Goal: Task Accomplishment & Management: Manage account settings

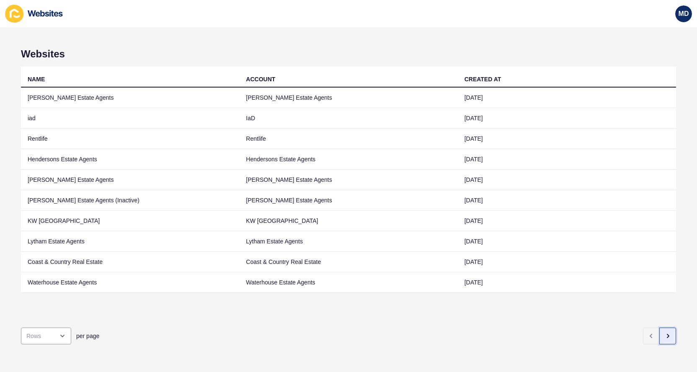
click at [667, 334] on icon "button" at bounding box center [668, 335] width 2 height 3
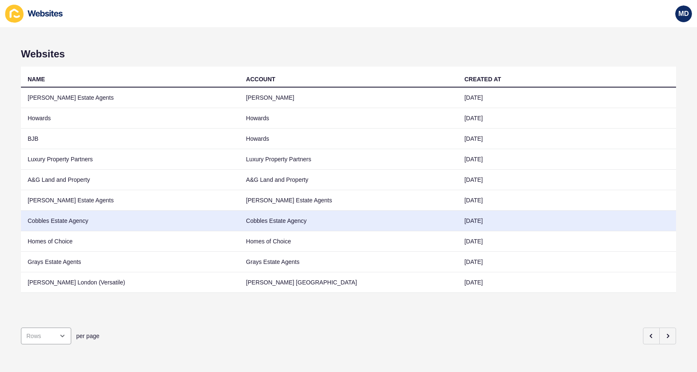
click at [191, 219] on td "Cobbles Estate Agency" at bounding box center [130, 221] width 218 height 21
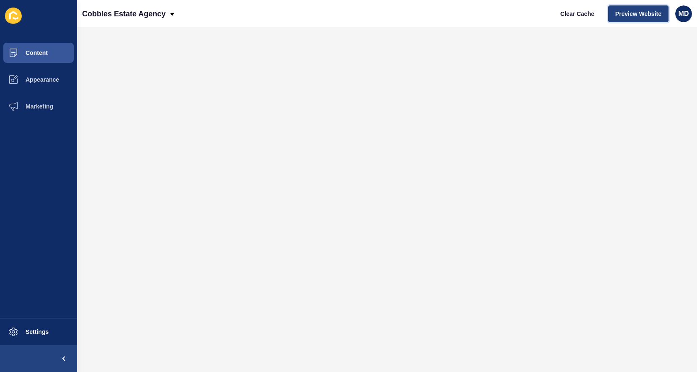
click at [628, 17] on span "Preview Website" at bounding box center [638, 14] width 46 height 8
click at [57, 86] on button "Appearance" at bounding box center [38, 79] width 77 height 27
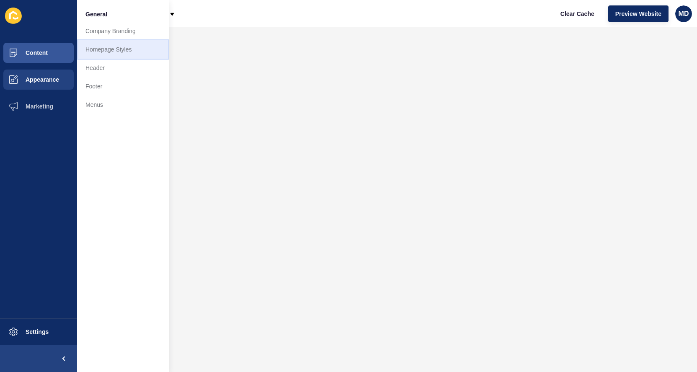
click at [122, 41] on link "Homepage Styles" at bounding box center [123, 49] width 92 height 18
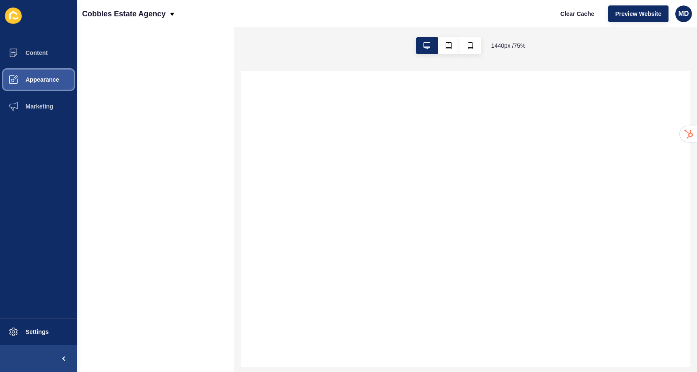
click at [64, 82] on button "Appearance" at bounding box center [38, 79] width 77 height 27
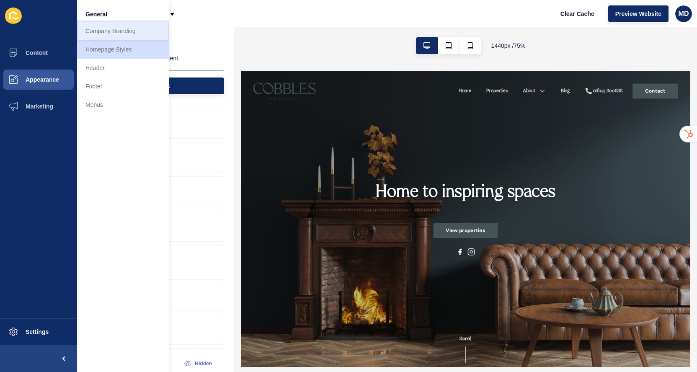
click at [134, 36] on link "Company Branding" at bounding box center [123, 31] width 92 height 18
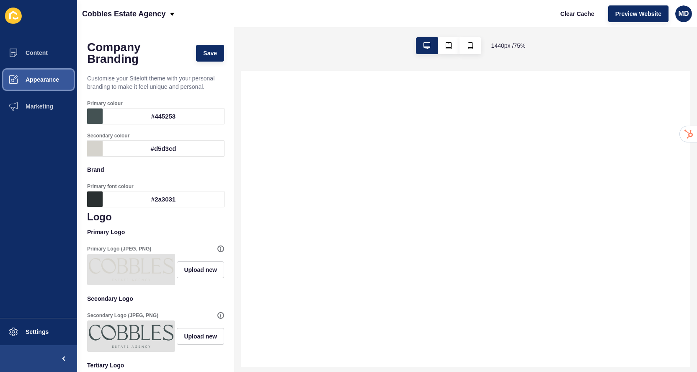
click at [46, 77] on span "Appearance" at bounding box center [29, 79] width 60 height 7
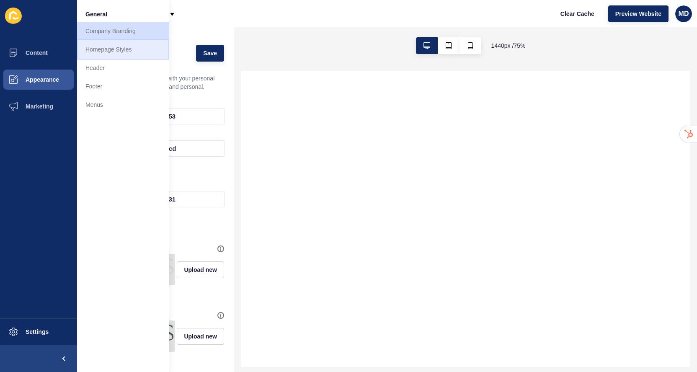
click at [121, 53] on link "Homepage Styles" at bounding box center [123, 49] width 92 height 18
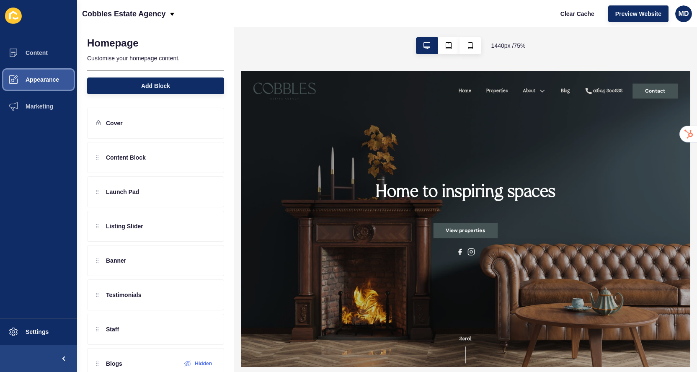
click at [46, 81] on span "Appearance" at bounding box center [29, 79] width 60 height 7
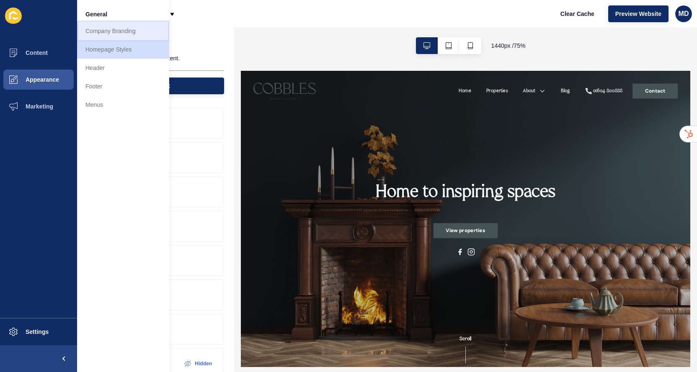
click at [100, 29] on link "Company Branding" at bounding box center [123, 31] width 92 height 18
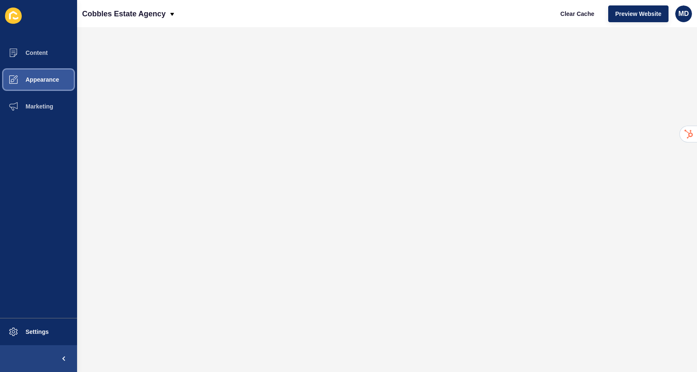
click at [49, 80] on span "Appearance" at bounding box center [29, 79] width 60 height 7
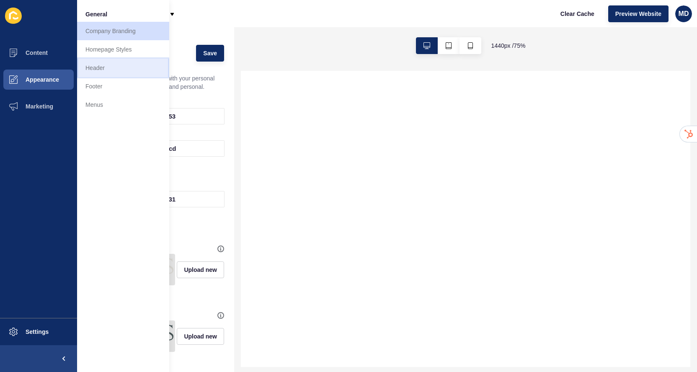
click at [108, 70] on link "Header" at bounding box center [123, 68] width 92 height 18
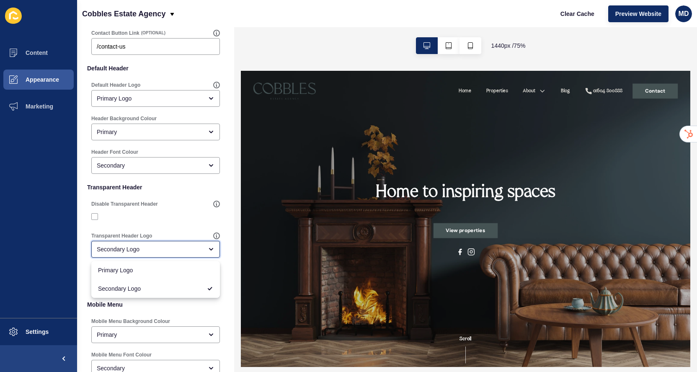
click at [143, 246] on div "Secondary Logo" at bounding box center [150, 249] width 106 height 8
click at [139, 269] on span "Primary Logo" at bounding box center [155, 270] width 115 height 8
type input "Primary Logo"
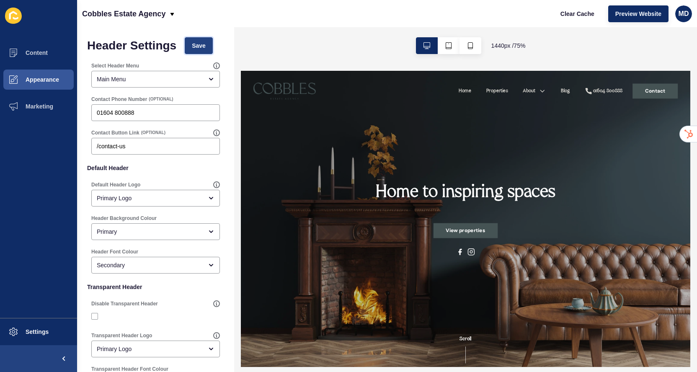
click at [197, 49] on span "Save" at bounding box center [199, 45] width 14 height 8
click at [60, 78] on button "Appearance" at bounding box center [38, 79] width 77 height 27
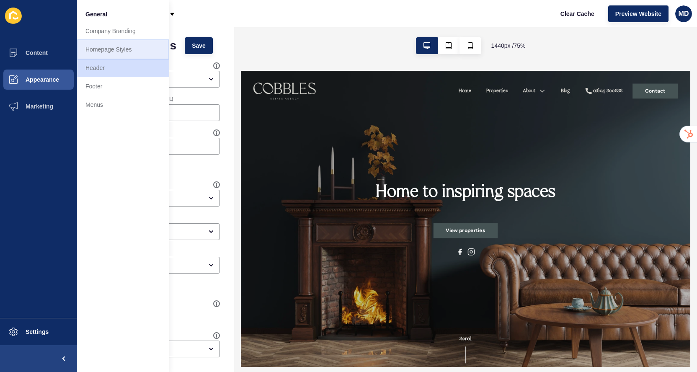
click at [124, 44] on link "Homepage Styles" at bounding box center [123, 49] width 92 height 18
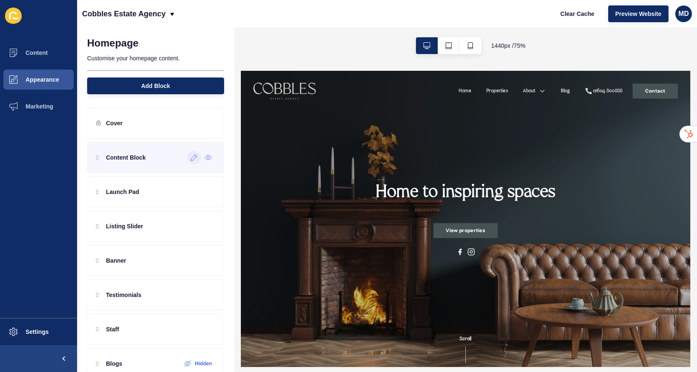
click at [192, 158] on icon at bounding box center [194, 157] width 7 height 7
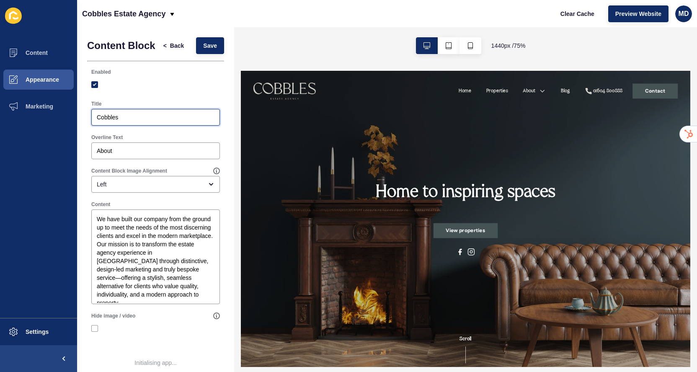
click at [101, 121] on input "Cobbles" at bounding box center [156, 117] width 118 height 8
type input "c"
type input "COBBLES"
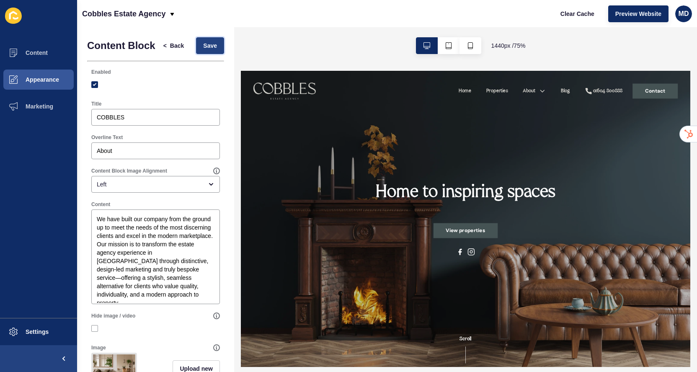
click at [197, 43] on button "Save" at bounding box center [210, 45] width 28 height 17
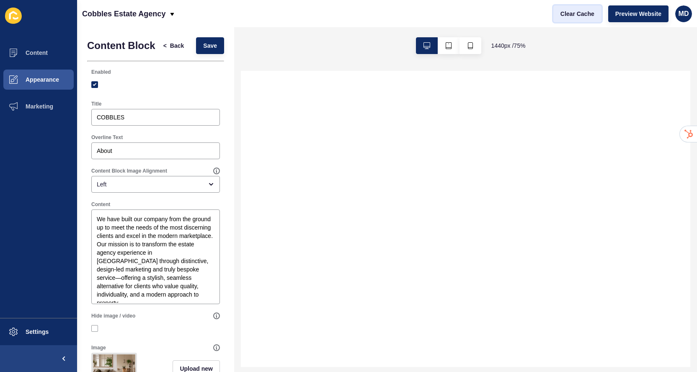
click at [563, 15] on span "Clear Cache" at bounding box center [577, 14] width 34 height 8
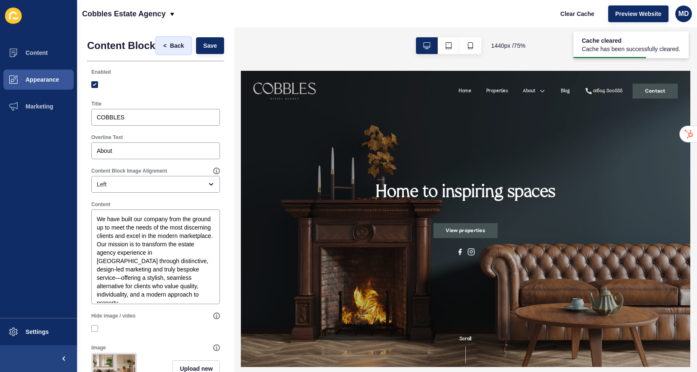
click at [167, 49] on span "<" at bounding box center [166, 45] width 7 height 8
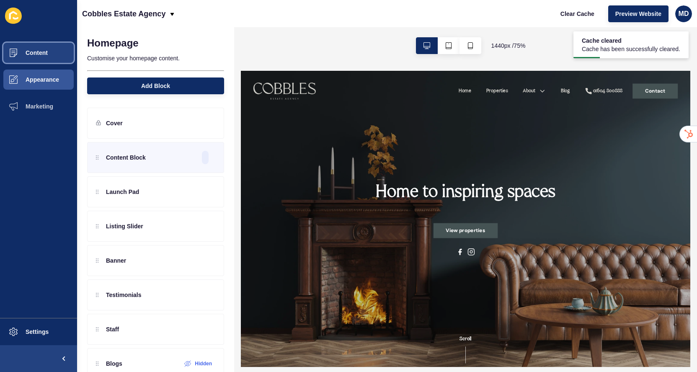
click at [51, 56] on button "Content" at bounding box center [38, 52] width 77 height 27
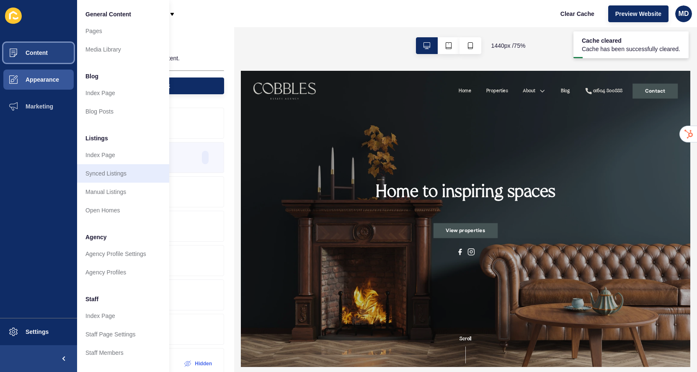
scroll to position [36, 0]
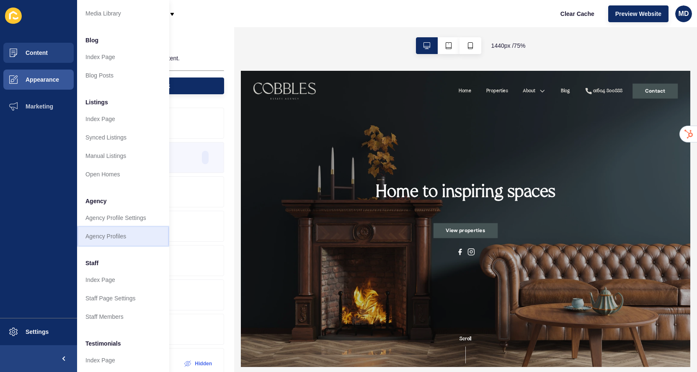
click at [110, 234] on link "Agency Profiles" at bounding box center [123, 236] width 92 height 18
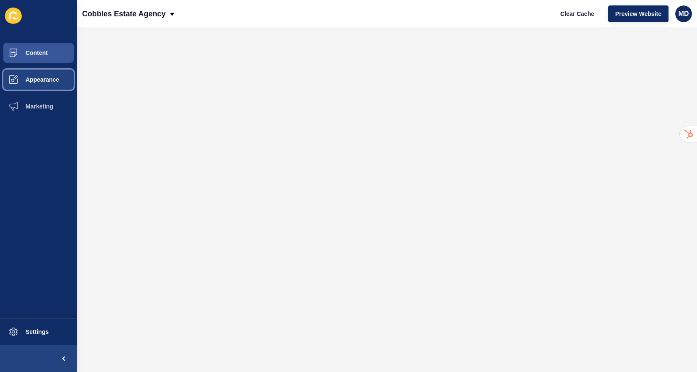
click at [39, 79] on span "Appearance" at bounding box center [29, 79] width 60 height 7
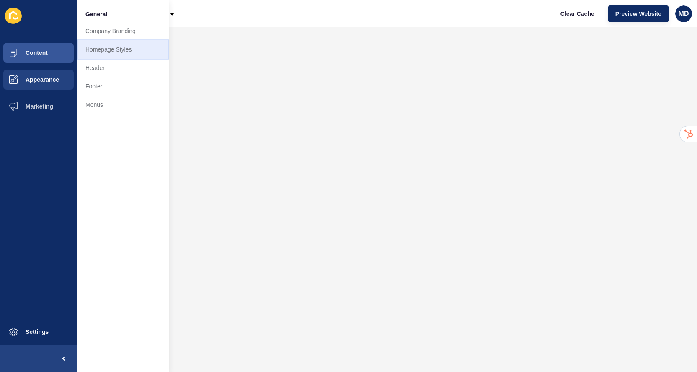
click at [106, 52] on link "Homepage Styles" at bounding box center [123, 49] width 92 height 18
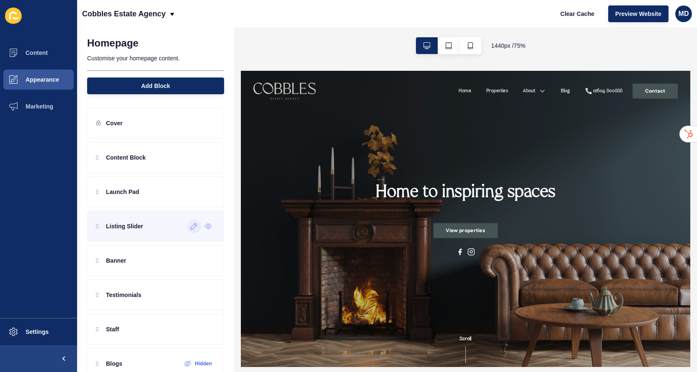
click at [194, 228] on icon at bounding box center [194, 226] width 7 height 7
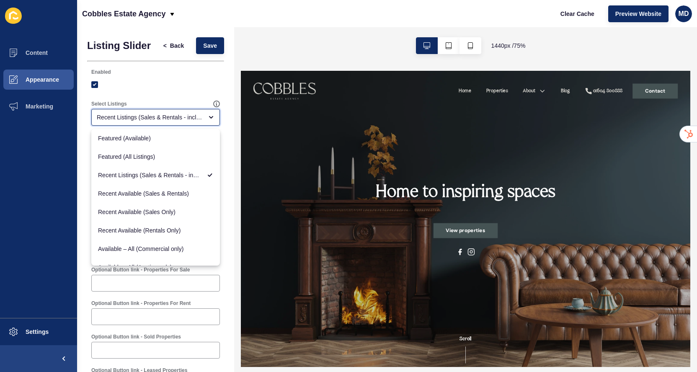
click at [174, 113] on div "Recent Listings (Sales & Rentals - including sold & leased)" at bounding box center [155, 117] width 129 height 17
click at [185, 218] on div "Recent Available (Sales Only)" at bounding box center [155, 212] width 129 height 18
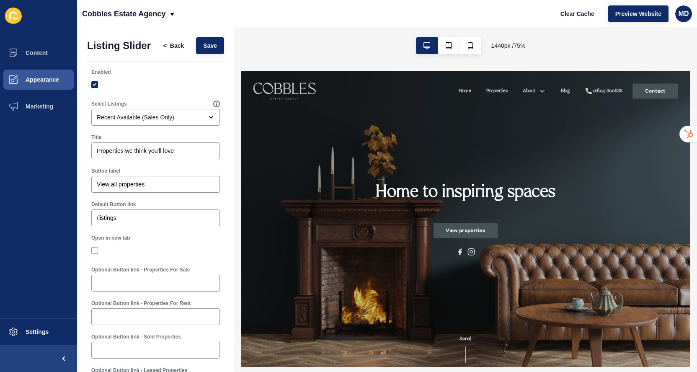
click at [198, 57] on form "Listing Slider < Back Save Enabled Select Listings Recent Available (Sales Only…" at bounding box center [155, 245] width 137 height 417
click at [200, 50] on button "Save" at bounding box center [210, 45] width 28 height 17
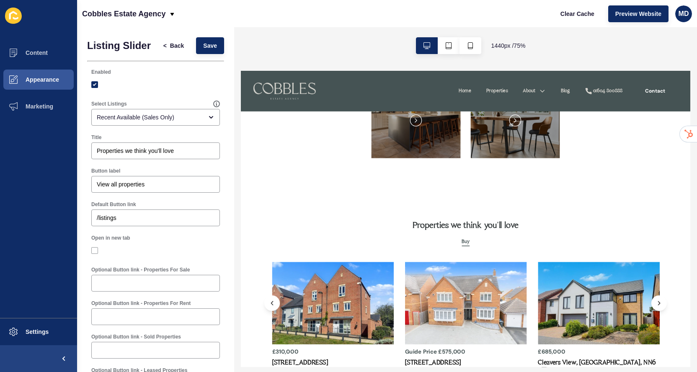
scroll to position [793, 0]
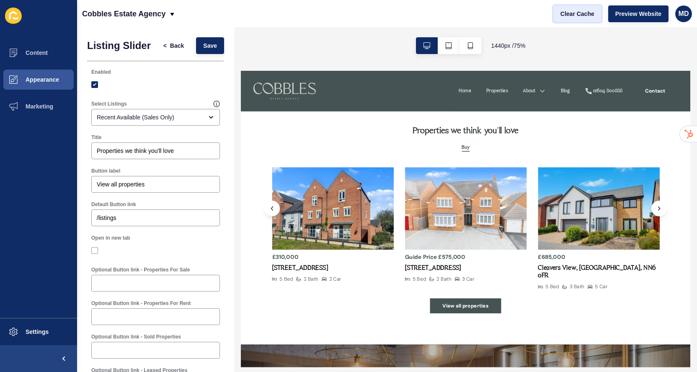
click at [592, 13] on span "Clear Cache" at bounding box center [577, 14] width 34 height 8
click at [633, 14] on span "Preview Website" at bounding box center [638, 14] width 46 height 8
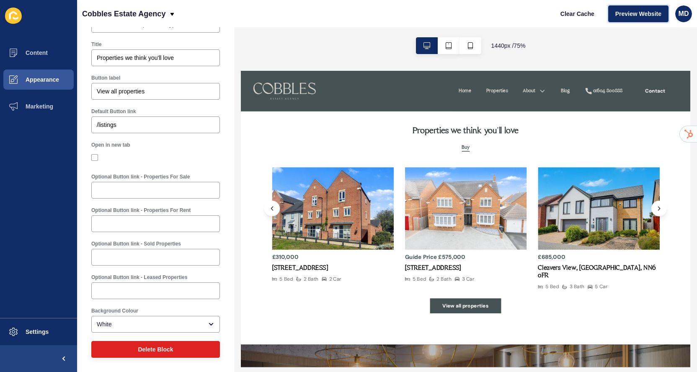
scroll to position [0, 0]
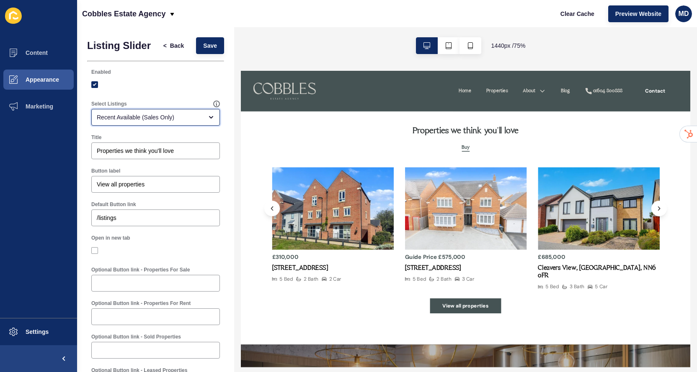
click at [155, 119] on div "Recent Available (Sales Only)" at bounding box center [150, 117] width 106 height 8
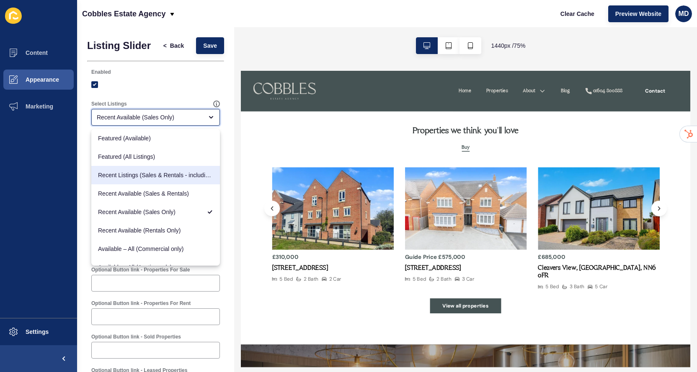
click at [155, 175] on span "Recent Listings (Sales & Rentals - including sold & leased)" at bounding box center [155, 175] width 115 height 8
type input "Recent Listings (Sales & Rentals - including sold & leased)"
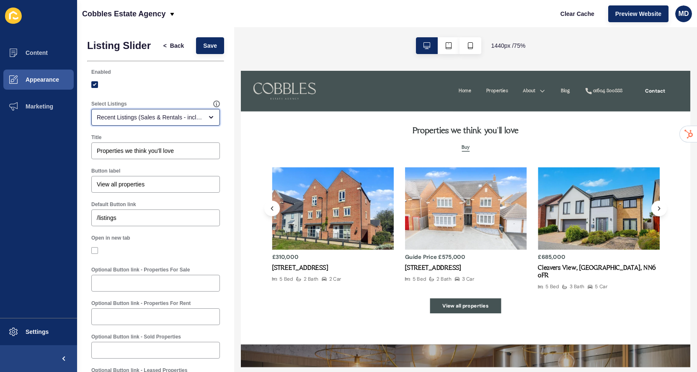
click at [191, 115] on div "Recent Listings (Sales & Rentals - including sold & leased)" at bounding box center [150, 117] width 106 height 8
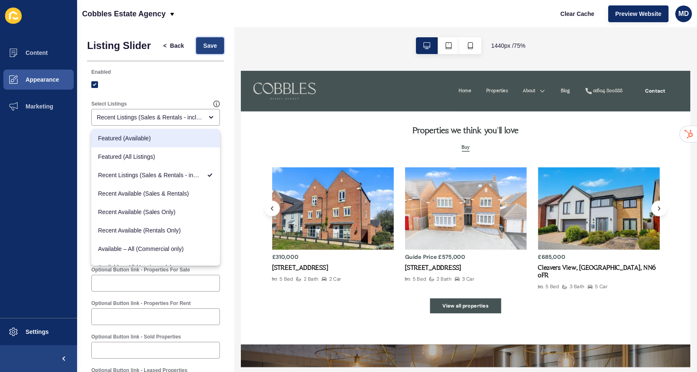
click at [216, 38] on button "Save" at bounding box center [210, 45] width 28 height 17
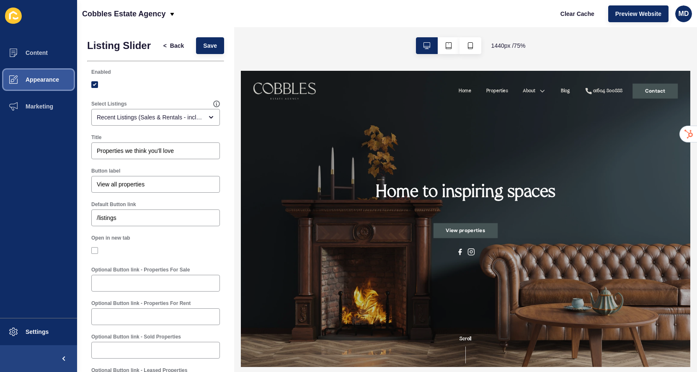
click at [57, 85] on button "Appearance" at bounding box center [38, 79] width 77 height 27
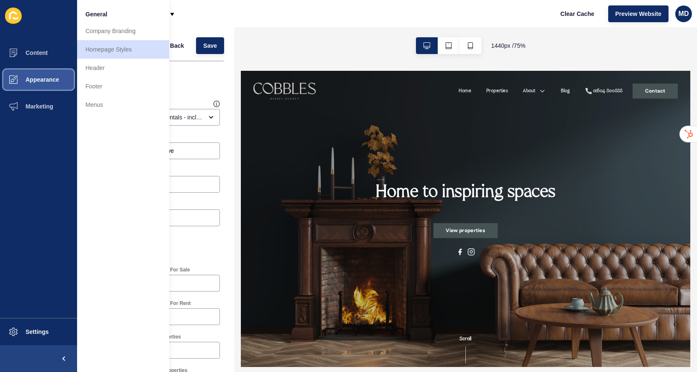
click at [39, 84] on button "Appearance" at bounding box center [38, 79] width 77 height 27
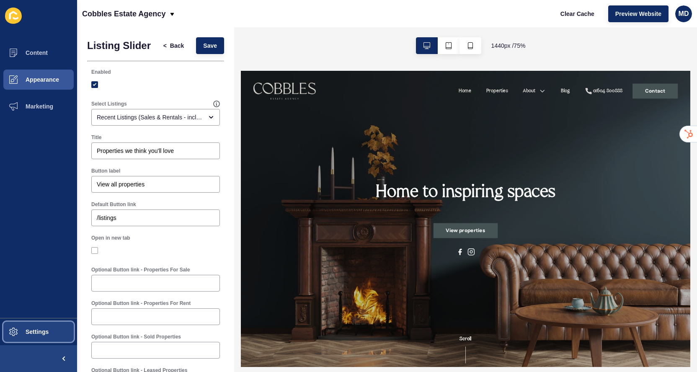
click at [36, 344] on button "Settings" at bounding box center [38, 331] width 77 height 27
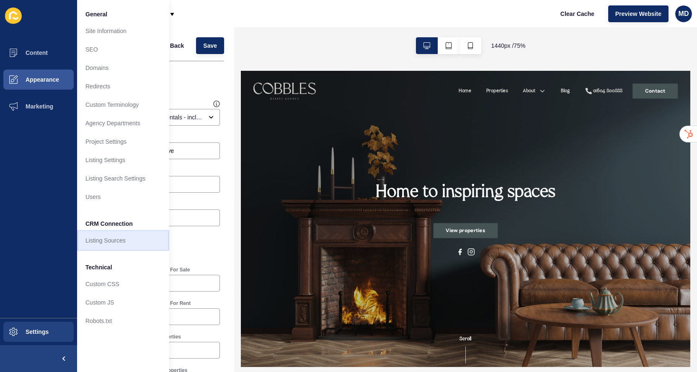
click at [122, 234] on link "Listing Sources" at bounding box center [123, 240] width 92 height 18
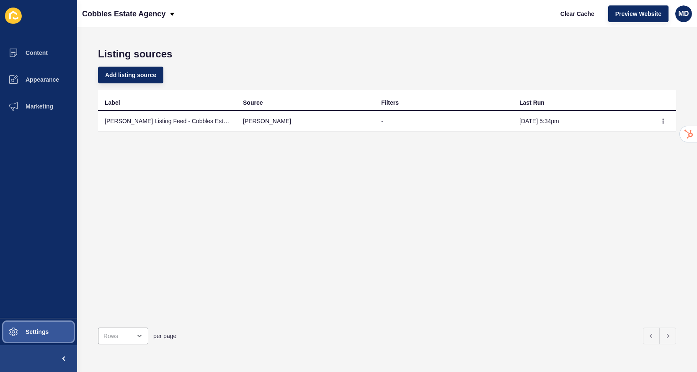
click at [44, 330] on span "Settings" at bounding box center [24, 331] width 50 height 7
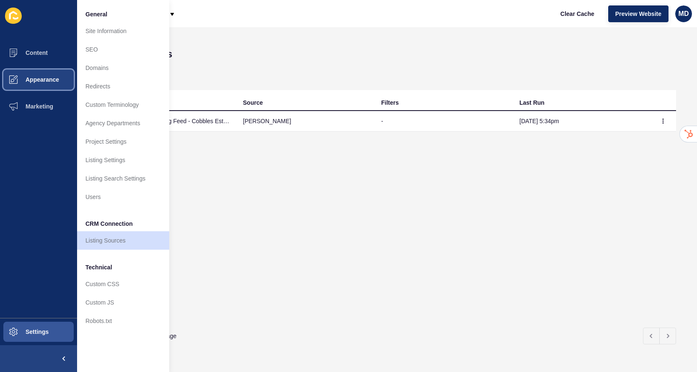
click at [54, 76] on span "Appearance" at bounding box center [29, 79] width 60 height 7
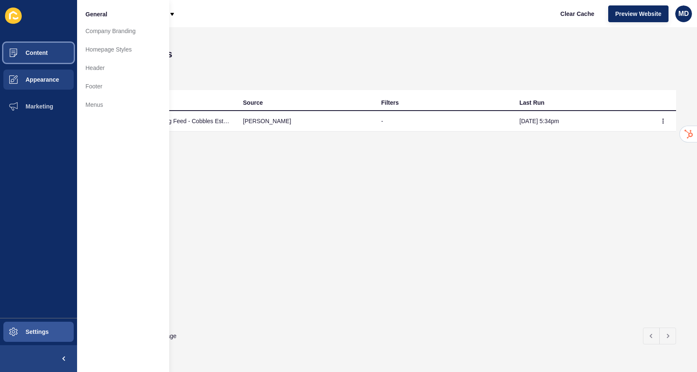
click at [54, 51] on button "Content" at bounding box center [38, 52] width 77 height 27
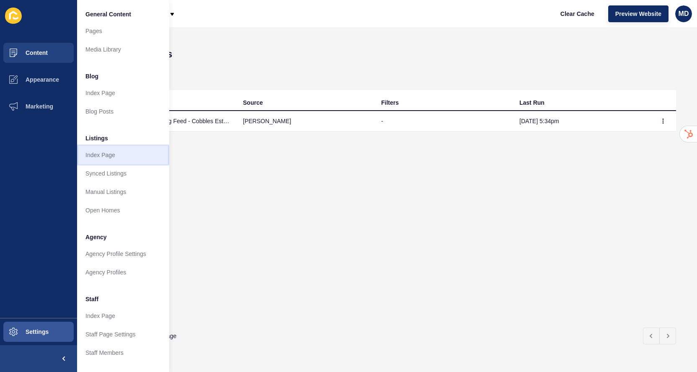
click at [128, 152] on link "Index Page" at bounding box center [123, 155] width 92 height 18
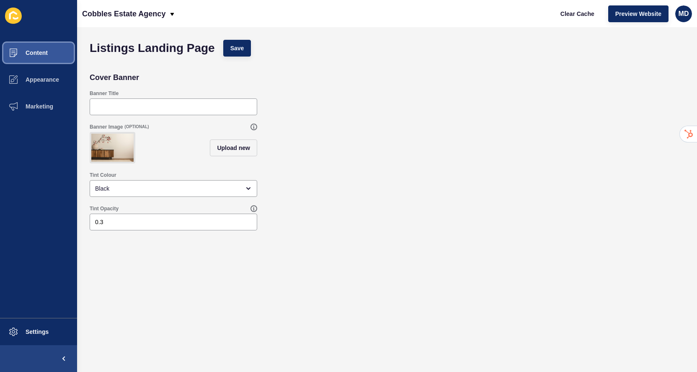
click at [21, 57] on span at bounding box center [13, 52] width 27 height 27
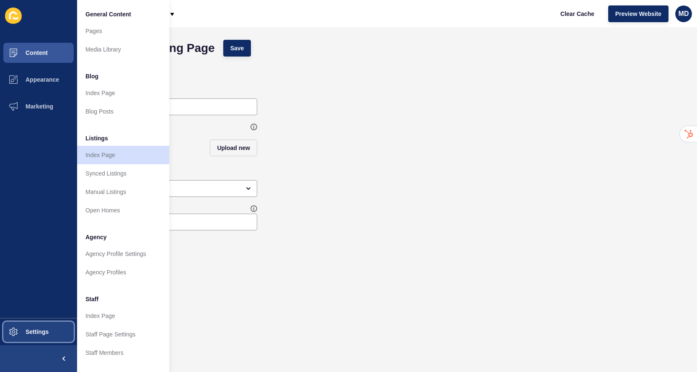
click at [46, 326] on button "Settings" at bounding box center [38, 331] width 77 height 27
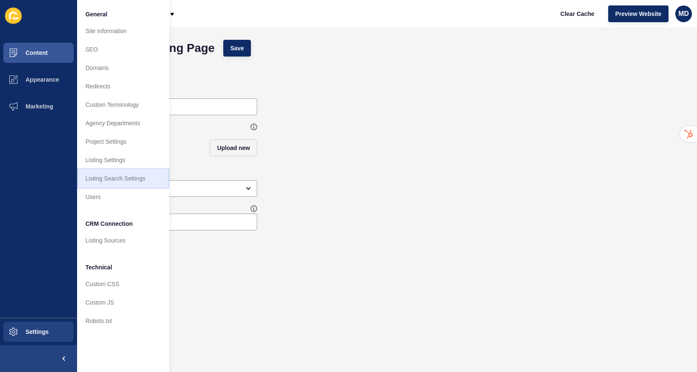
click at [134, 184] on link "Listing Search Settings" at bounding box center [123, 178] width 92 height 18
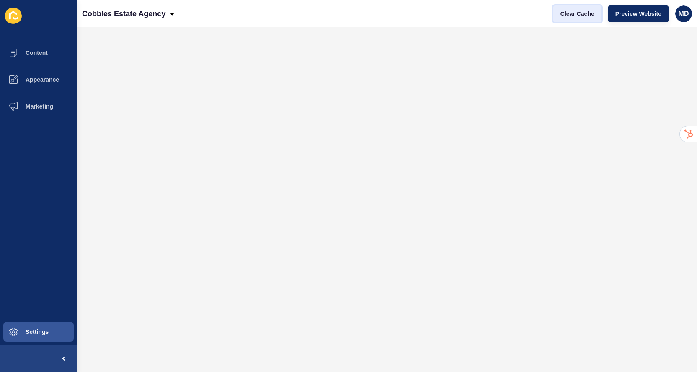
click at [582, 13] on span "Clear Cache" at bounding box center [577, 14] width 34 height 8
click at [55, 60] on button "Content" at bounding box center [38, 52] width 77 height 27
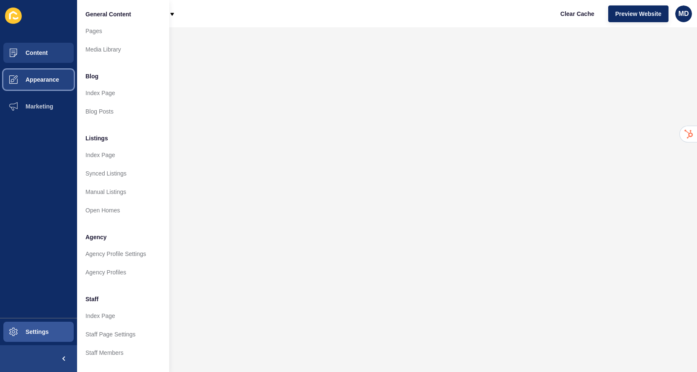
click at [52, 82] on span "Appearance" at bounding box center [29, 79] width 60 height 7
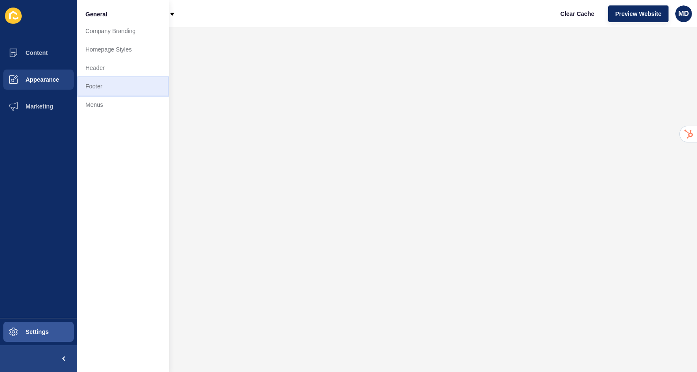
click at [104, 77] on link "Footer" at bounding box center [123, 86] width 92 height 18
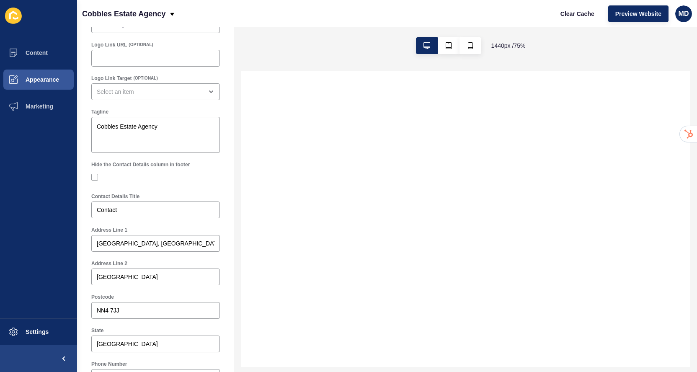
scroll to position [115, 0]
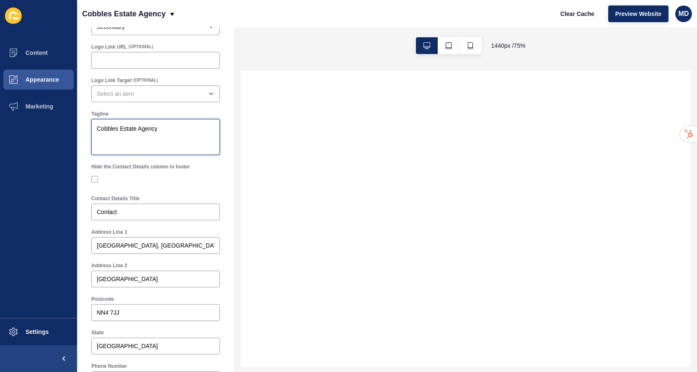
click at [152, 131] on textarea "Cobbles Estate Agency" at bounding box center [156, 136] width 126 height 33
paste textarea "OBBLES ESTATE AGENCY"
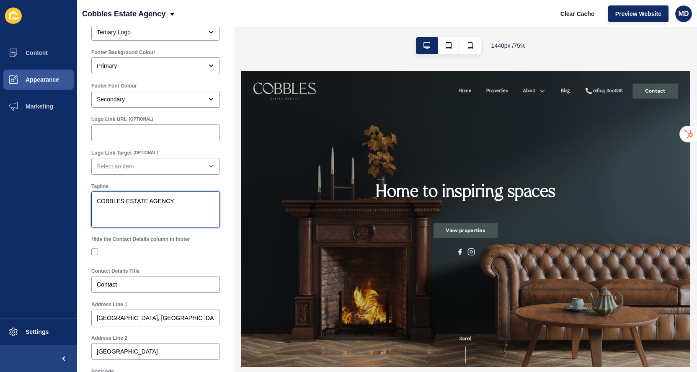
scroll to position [0, 0]
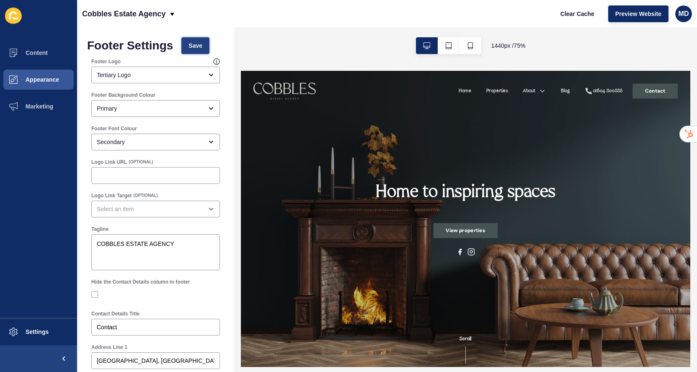
click at [199, 45] on span "Save" at bounding box center [195, 45] width 14 height 8
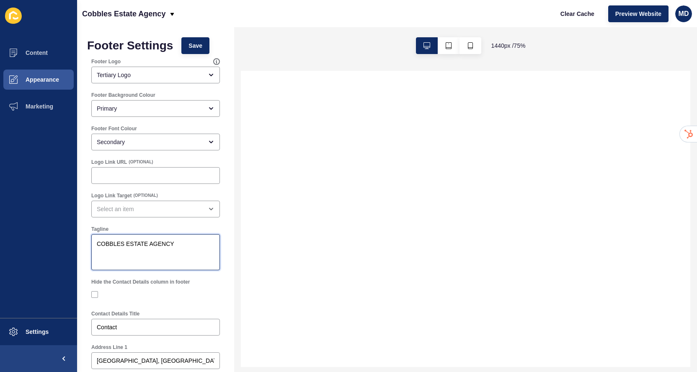
click at [139, 247] on textarea "COBBLES ESTATE AGENCY" at bounding box center [156, 251] width 126 height 33
drag, startPoint x: 139, startPoint y: 247, endPoint x: 200, endPoint y: 244, distance: 60.8
click at [200, 244] on textarea "COBBLES ESTATE AGENCY" at bounding box center [156, 251] width 126 height 33
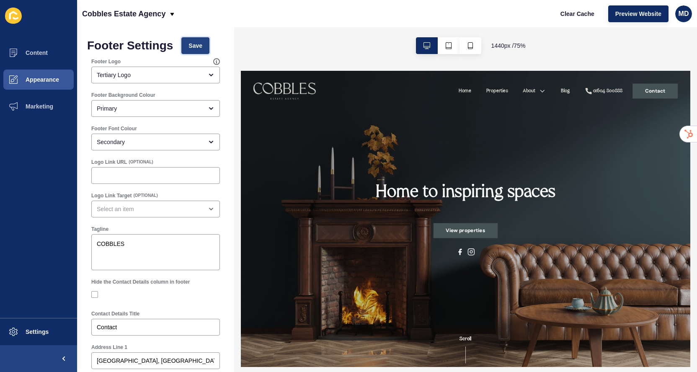
click at [191, 46] on span "Save" at bounding box center [195, 45] width 14 height 8
click at [131, 248] on textarea "COBBLES" at bounding box center [156, 251] width 126 height 33
paste textarea "ESTATE AGENCY"
type textarea "COBBLES ESTATE AGENCY"
click at [197, 50] on button "Save" at bounding box center [195, 45] width 28 height 17
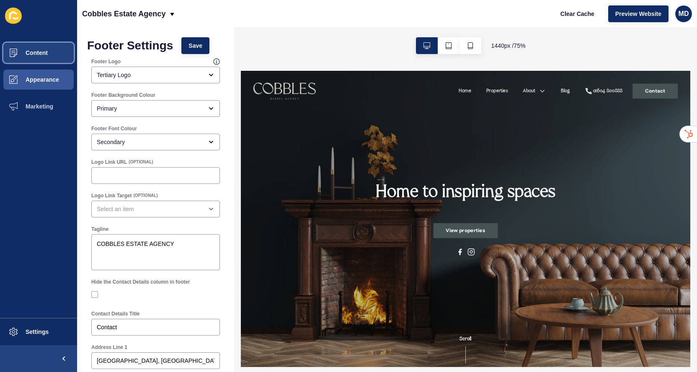
click at [50, 64] on button "Content" at bounding box center [38, 52] width 77 height 27
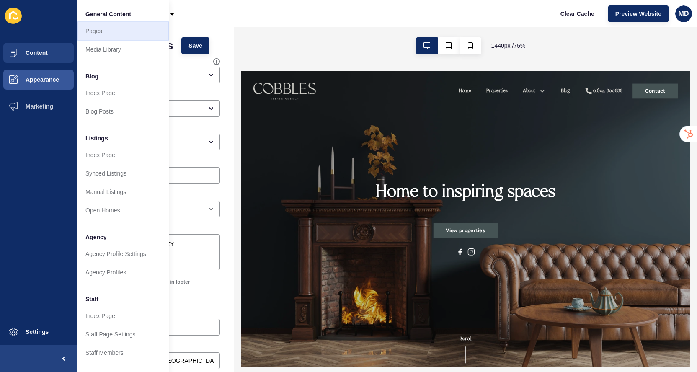
click at [93, 30] on link "Pages" at bounding box center [123, 31] width 92 height 18
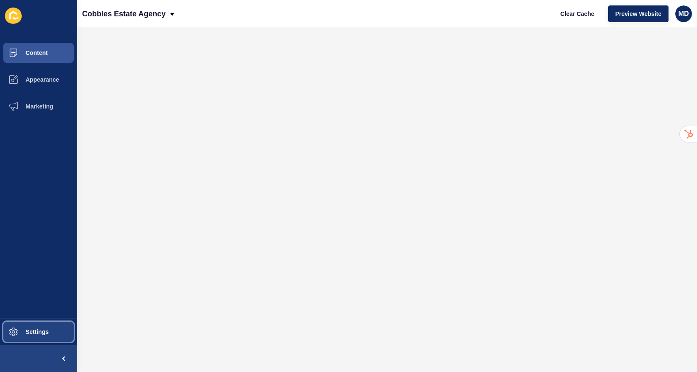
click at [29, 328] on button "Settings" at bounding box center [38, 331] width 77 height 27
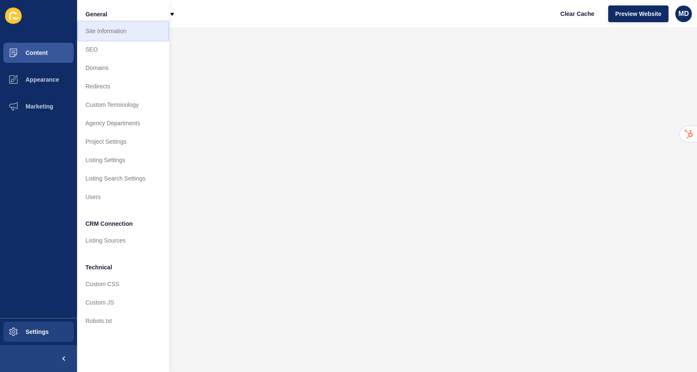
click at [130, 26] on link "Site Information" at bounding box center [123, 31] width 92 height 18
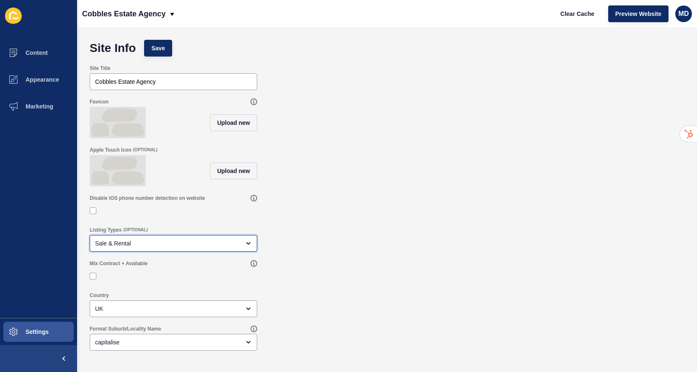
click at [124, 250] on div "Sale & Rental" at bounding box center [173, 243] width 167 height 17
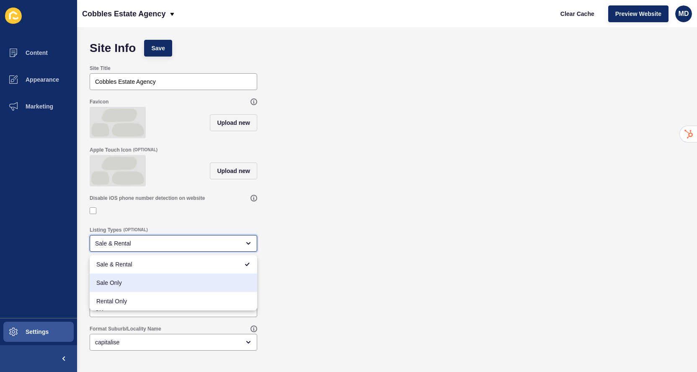
click at [116, 290] on div "Sale Only" at bounding box center [173, 282] width 167 height 18
type input "Sale Only"
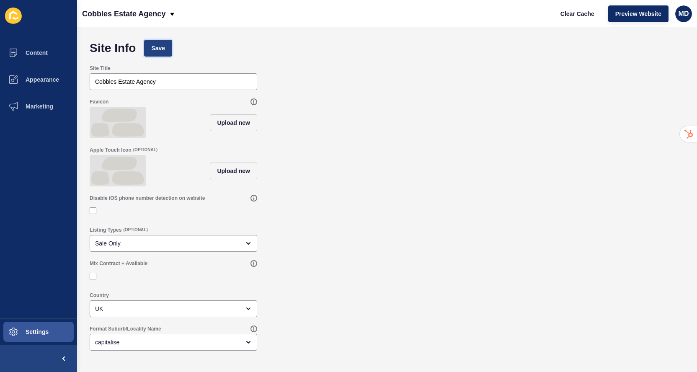
click at [159, 51] on span "Save" at bounding box center [158, 48] width 14 height 8
click at [53, 77] on span "Appearance" at bounding box center [29, 79] width 60 height 7
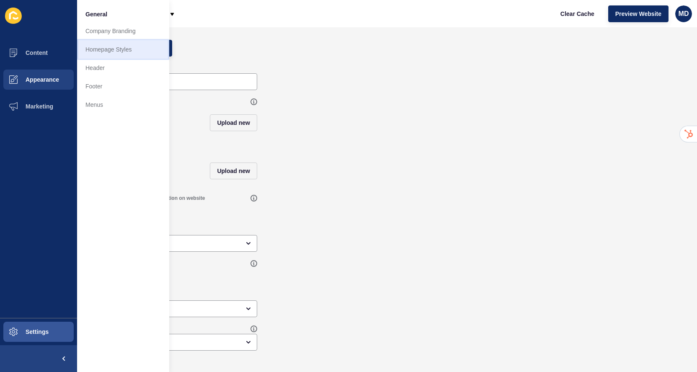
click at [122, 48] on link "Homepage Styles" at bounding box center [123, 49] width 92 height 18
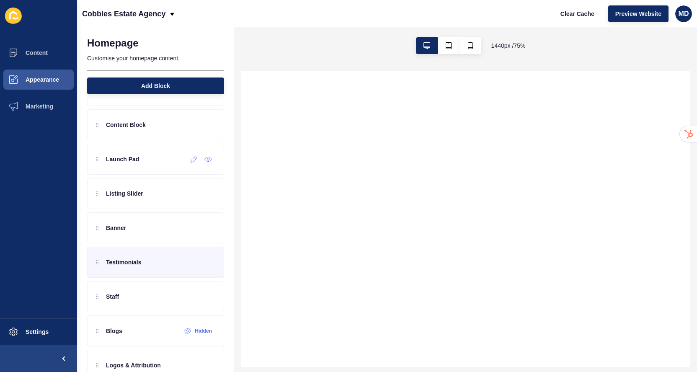
scroll to position [29, 0]
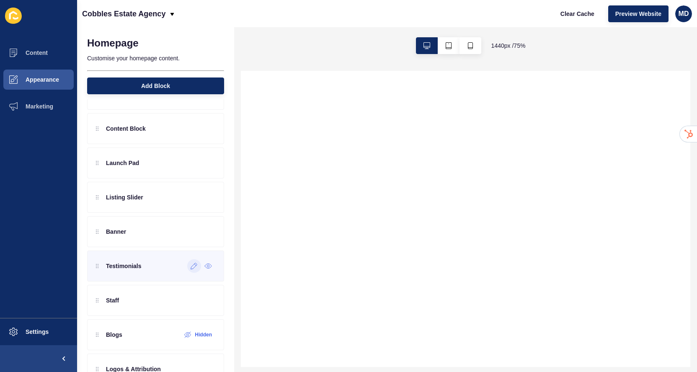
click at [194, 267] on icon at bounding box center [194, 266] width 7 height 7
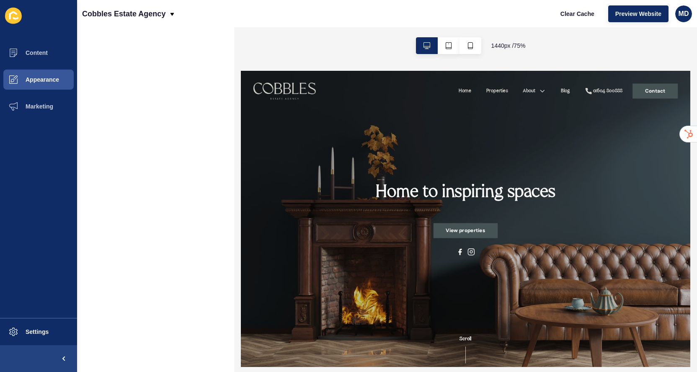
scroll to position [0, 0]
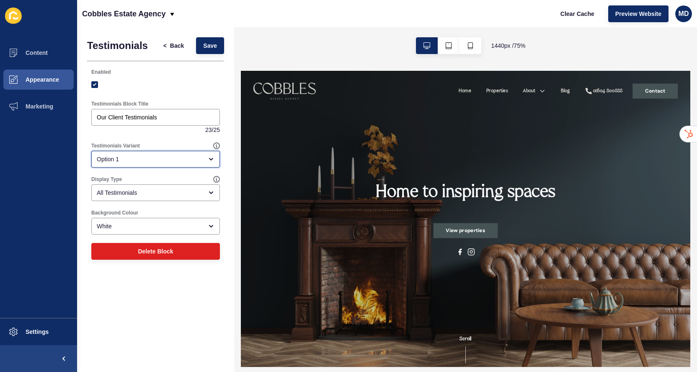
click at [125, 165] on div "Option 1" at bounding box center [155, 159] width 129 height 17
click at [122, 194] on span "Option 2" at bounding box center [155, 198] width 115 height 8
click at [219, 52] on button "Save" at bounding box center [210, 45] width 28 height 17
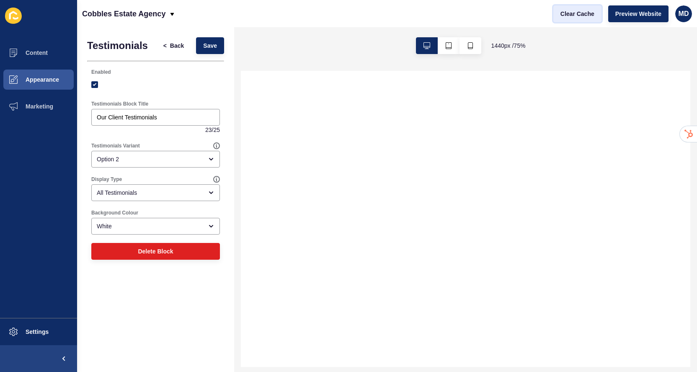
click at [570, 16] on span "Clear Cache" at bounding box center [577, 14] width 34 height 8
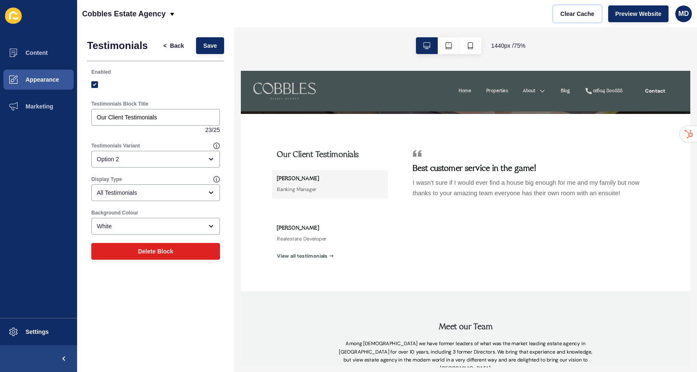
scroll to position [1333, 0]
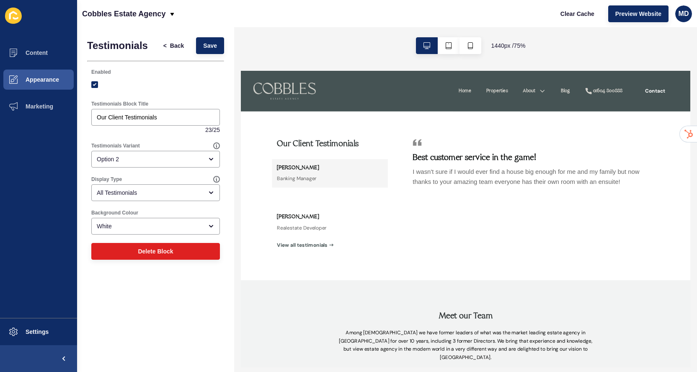
click at [330, 273] on h5 "[PERSON_NAME]" at bounding box center [317, 267] width 56 height 10
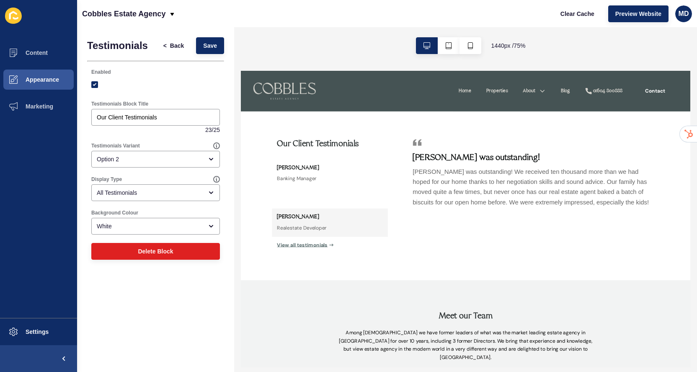
click at [323, 309] on link "View all testimonials" at bounding box center [324, 304] width 83 height 10
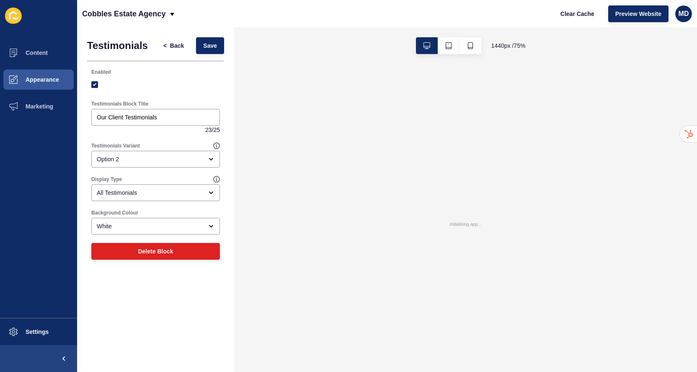
scroll to position [0, 0]
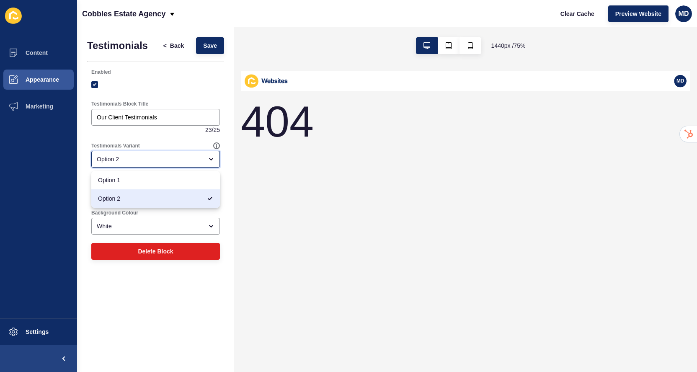
click at [136, 166] on div "Option 2" at bounding box center [155, 159] width 129 height 17
click at [131, 155] on div "Option 2" at bounding box center [150, 159] width 106 height 8
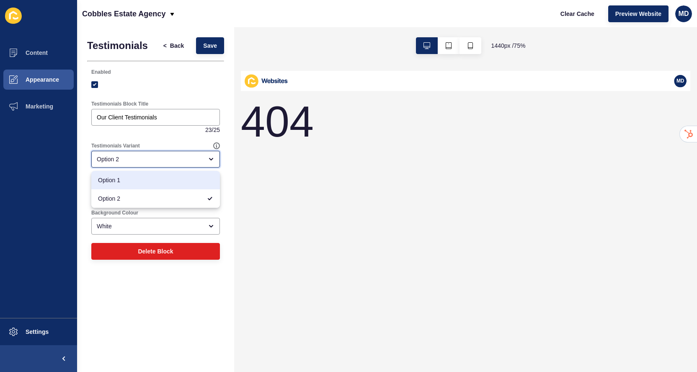
click at [125, 182] on span "Option 1" at bounding box center [155, 180] width 115 height 8
type input "Option 1"
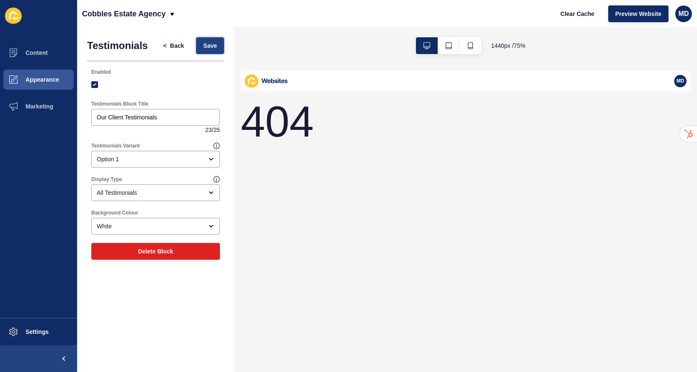
click at [209, 46] on span "Save" at bounding box center [210, 45] width 14 height 8
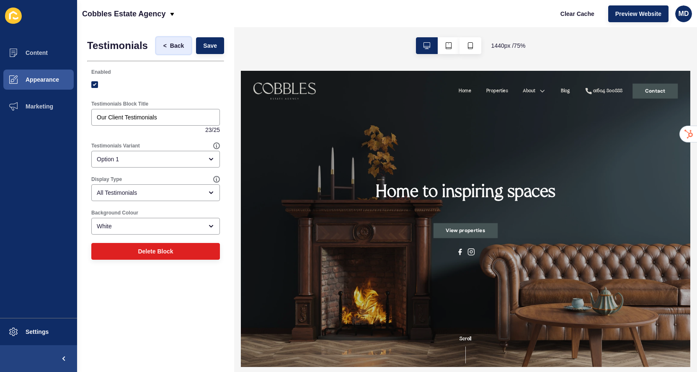
click at [173, 51] on button "< Back" at bounding box center [173, 45] width 35 height 17
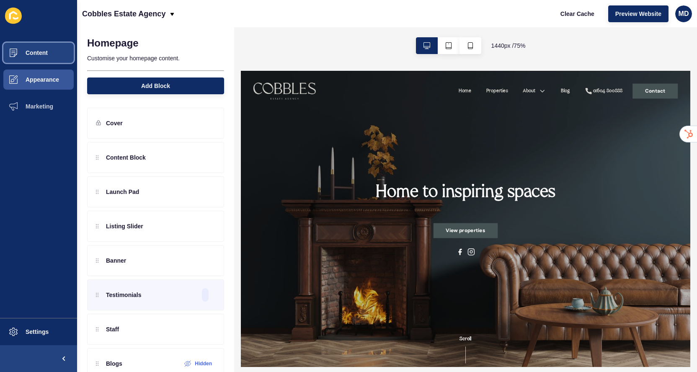
click at [39, 57] on button "Content" at bounding box center [38, 52] width 77 height 27
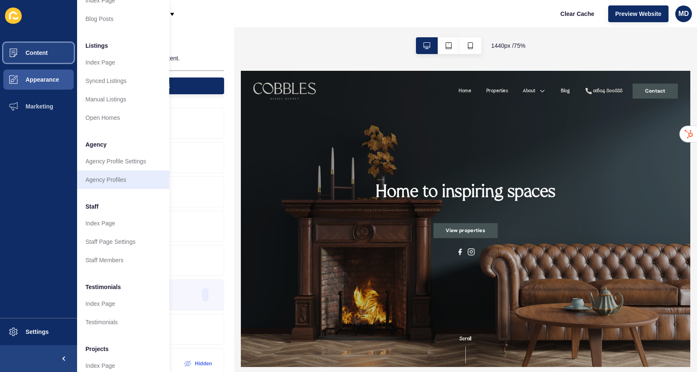
scroll to position [115, 0]
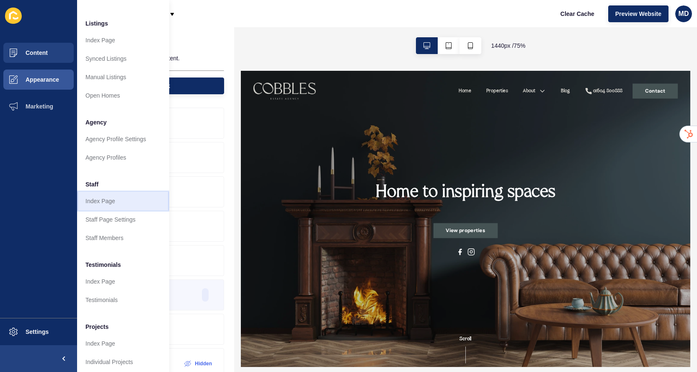
click at [109, 208] on link "Index Page" at bounding box center [123, 201] width 92 height 18
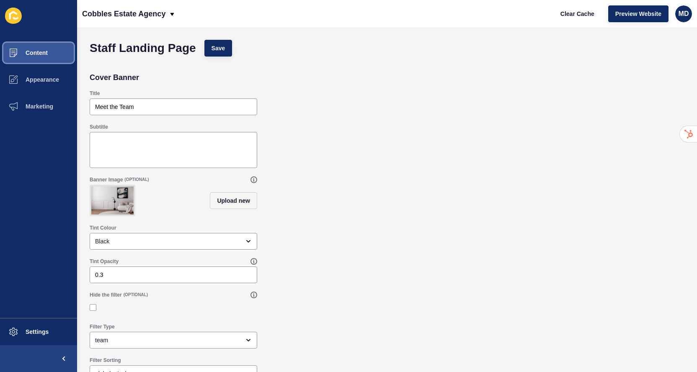
click at [28, 51] on span "Content" at bounding box center [23, 52] width 49 height 7
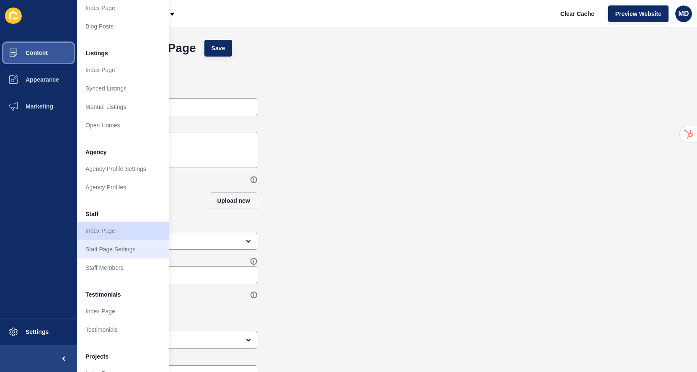
scroll to position [88, 0]
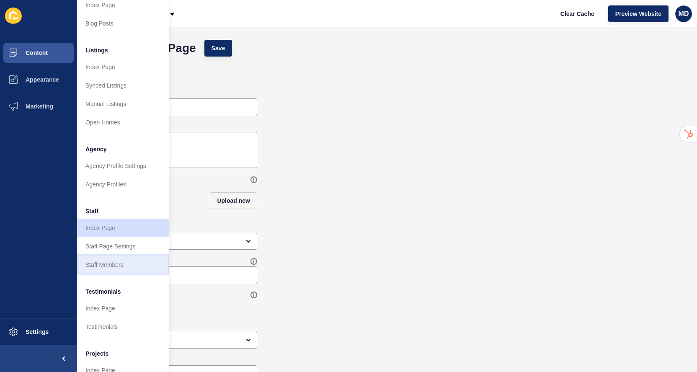
click at [112, 269] on link "Staff Members" at bounding box center [123, 264] width 92 height 18
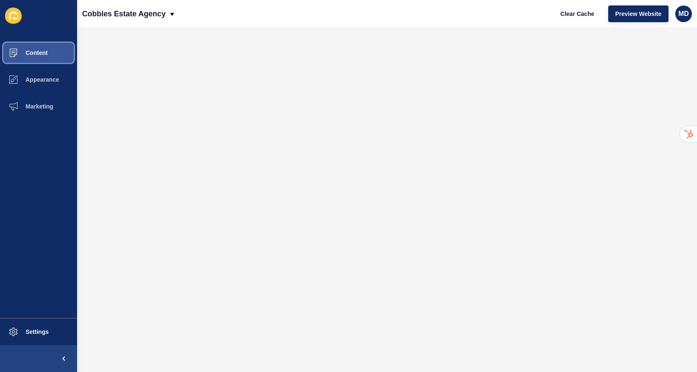
click at [52, 58] on button "Content" at bounding box center [38, 52] width 77 height 27
click at [23, 54] on span "Content" at bounding box center [23, 52] width 49 height 7
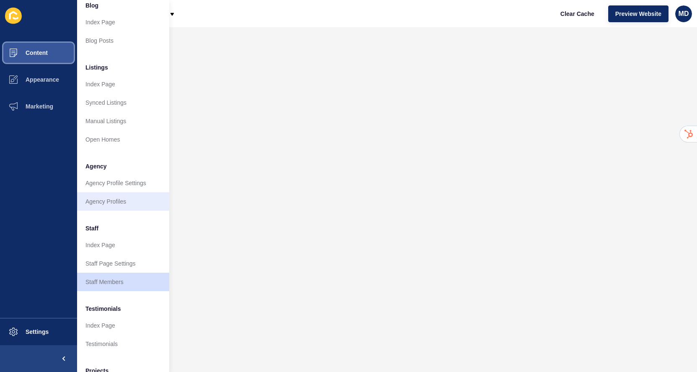
scroll to position [73, 0]
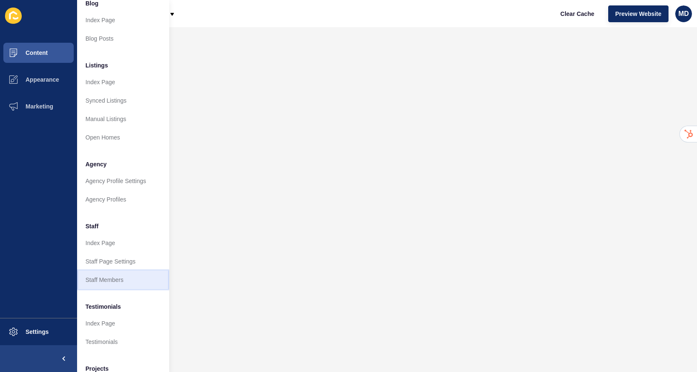
click at [95, 278] on link "Staff Members" at bounding box center [123, 279] width 92 height 18
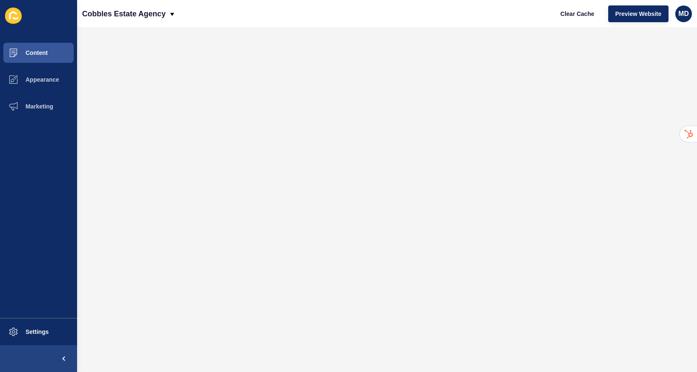
scroll to position [0, 0]
click at [36, 59] on button "Content" at bounding box center [38, 52] width 77 height 27
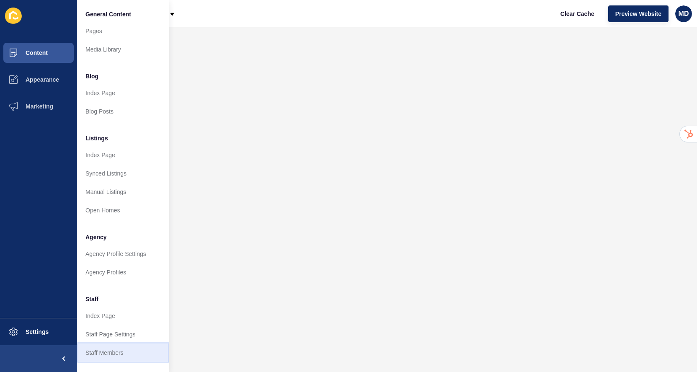
click at [110, 352] on link "Staff Members" at bounding box center [123, 352] width 92 height 18
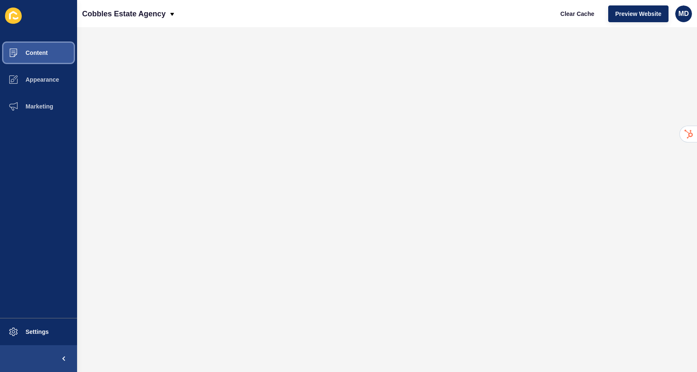
click at [52, 58] on button "Content" at bounding box center [38, 52] width 77 height 27
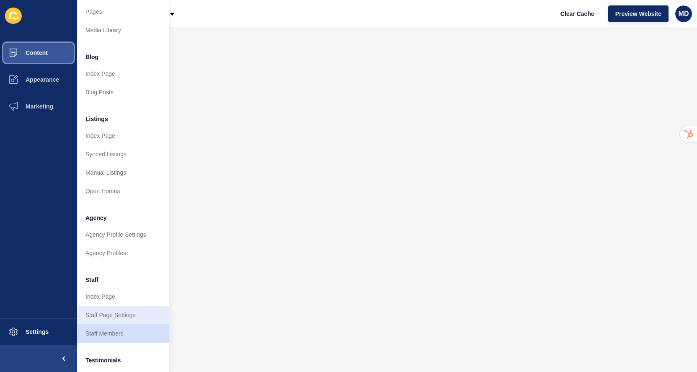
scroll to position [19, 0]
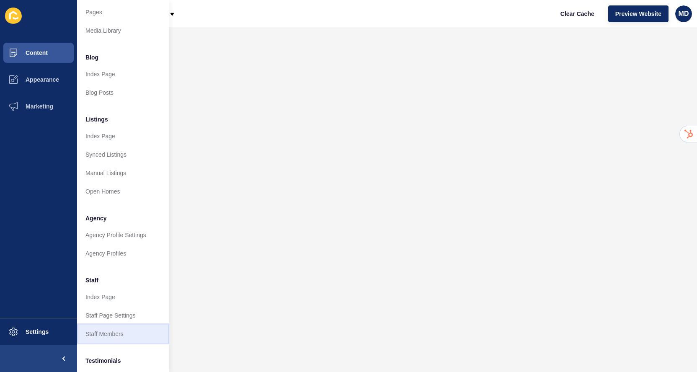
click at [113, 324] on link "Staff Members" at bounding box center [123, 333] width 92 height 18
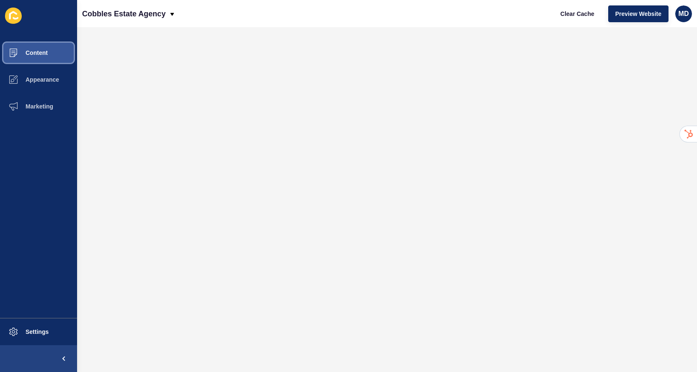
click at [31, 51] on span "Content" at bounding box center [23, 52] width 49 height 7
click at [48, 50] on button "Content" at bounding box center [38, 52] width 77 height 27
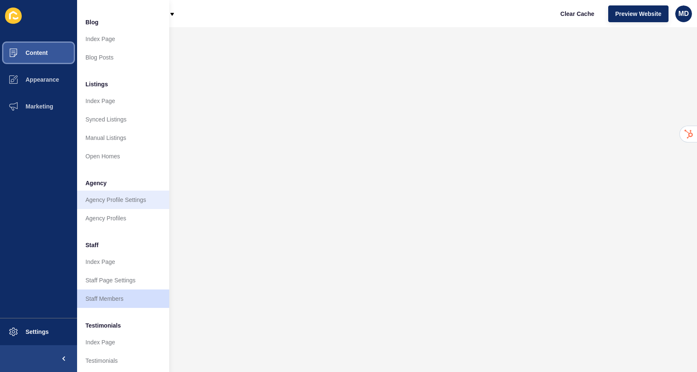
scroll to position [54, 0]
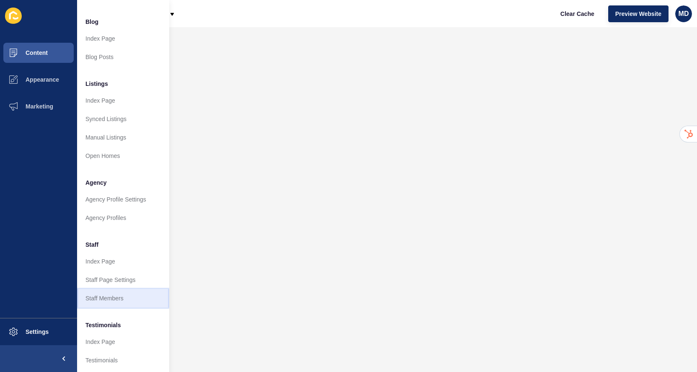
click at [93, 296] on link "Staff Members" at bounding box center [123, 298] width 92 height 18
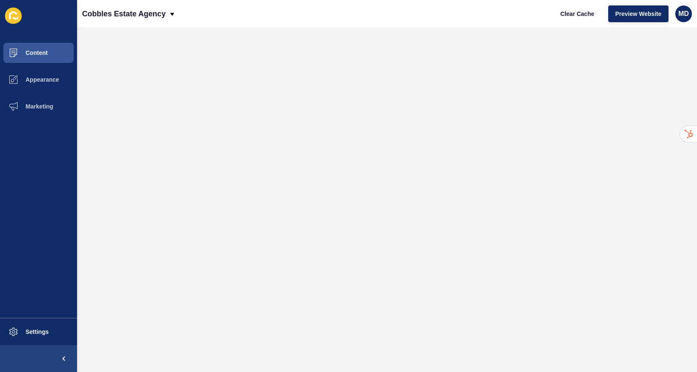
scroll to position [0, 0]
click at [26, 56] on span "Content" at bounding box center [23, 52] width 49 height 7
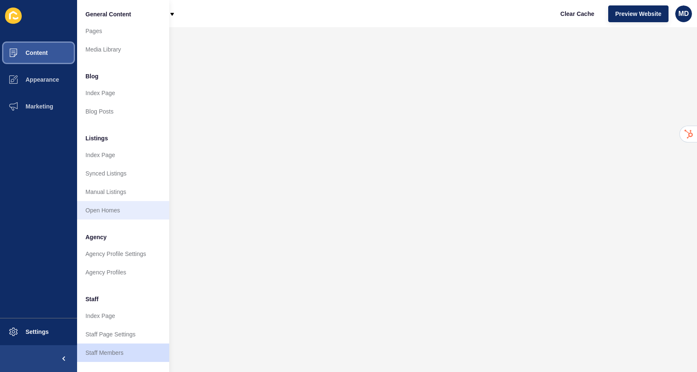
scroll to position [91, 0]
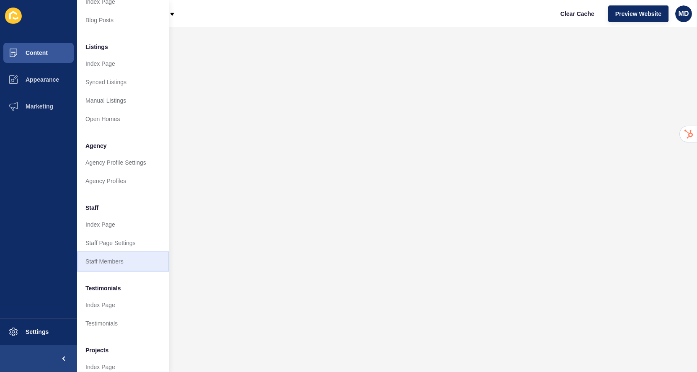
click at [110, 268] on link "Staff Members" at bounding box center [123, 261] width 92 height 18
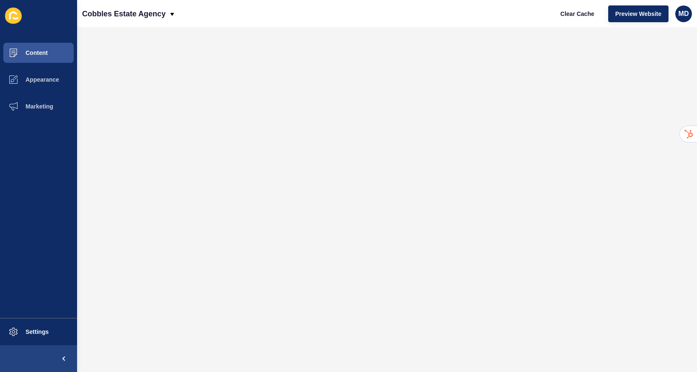
scroll to position [0, 0]
click at [26, 59] on span at bounding box center [13, 52] width 27 height 27
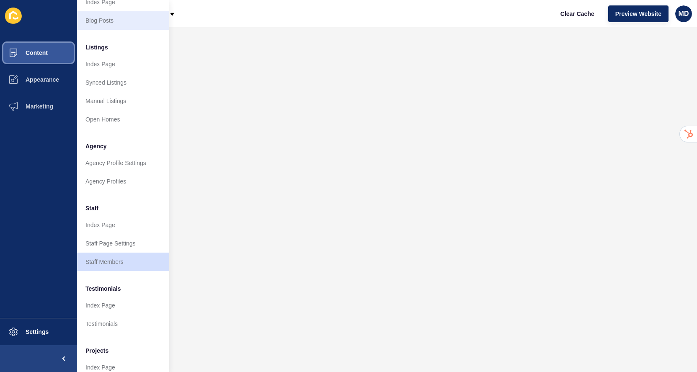
scroll to position [119, 0]
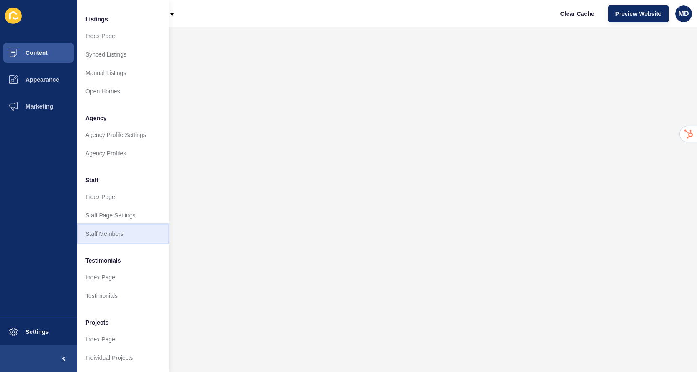
click at [107, 241] on link "Staff Members" at bounding box center [123, 233] width 92 height 18
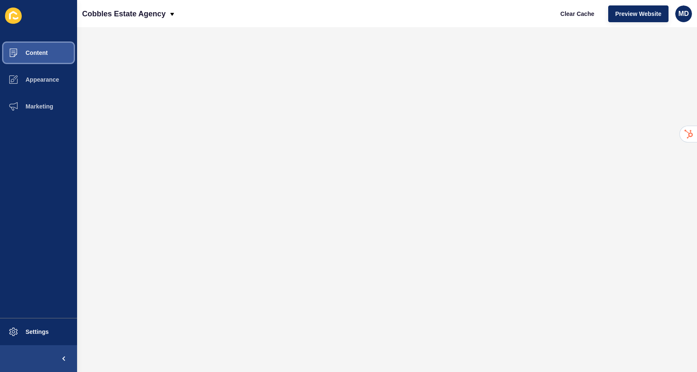
click at [54, 60] on button "Content" at bounding box center [38, 52] width 77 height 27
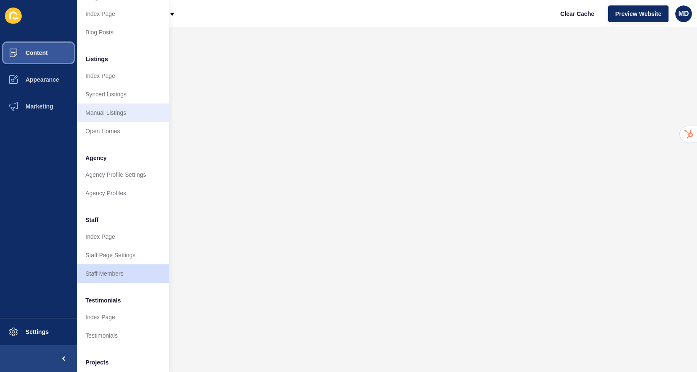
scroll to position [80, 0]
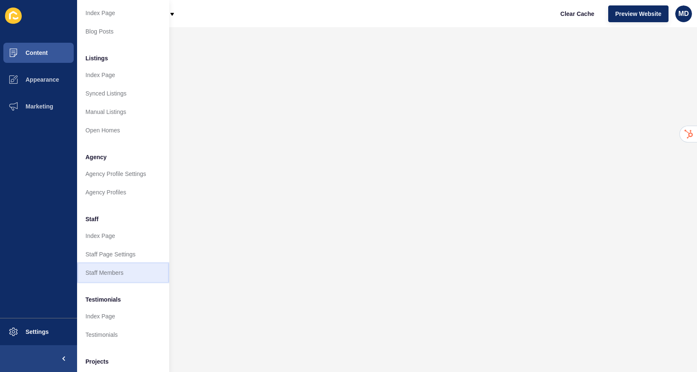
click at [106, 272] on link "Staff Members" at bounding box center [123, 272] width 92 height 18
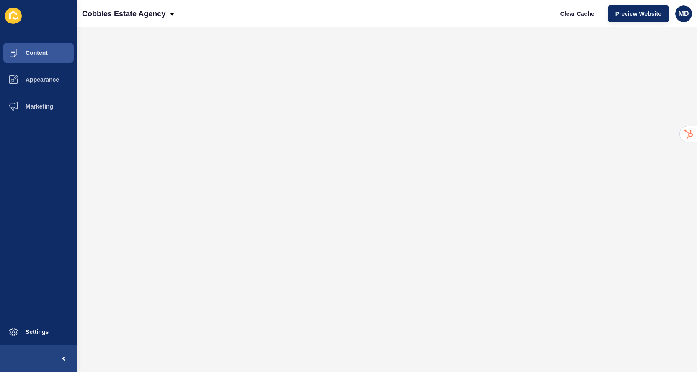
scroll to position [0, 0]
click at [64, 56] on button "Content" at bounding box center [38, 52] width 77 height 27
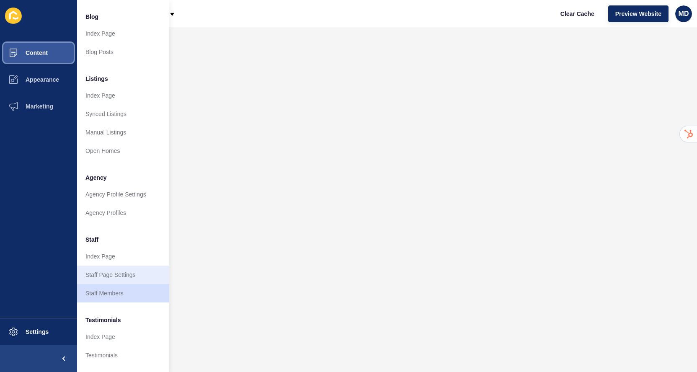
scroll to position [63, 0]
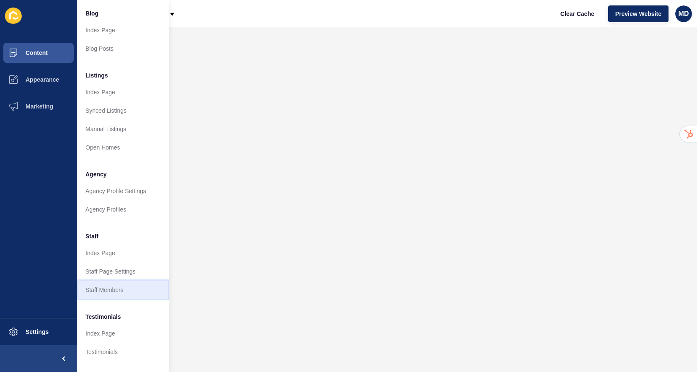
click at [117, 295] on link "Staff Members" at bounding box center [123, 290] width 92 height 18
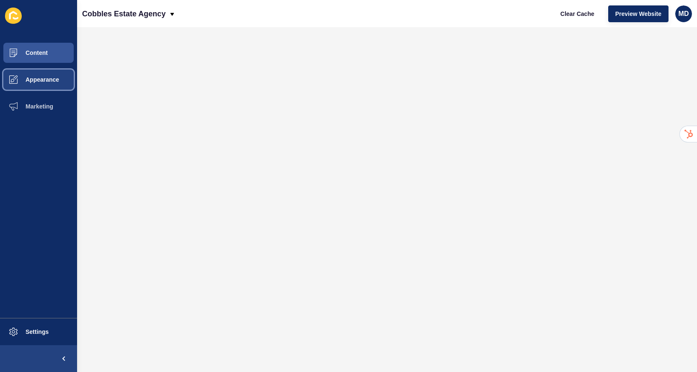
click at [39, 80] on span "Appearance" at bounding box center [29, 79] width 60 height 7
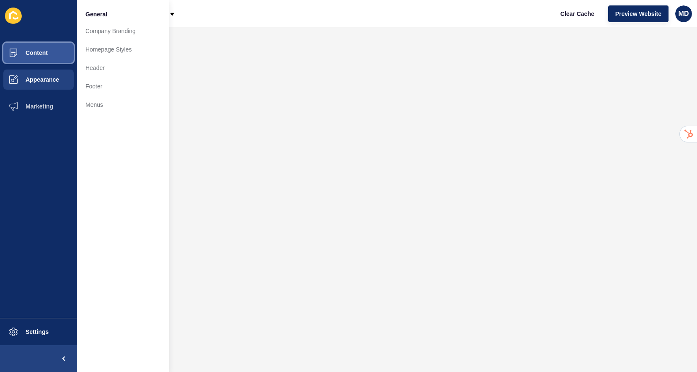
click at [65, 54] on button "Content" at bounding box center [38, 52] width 77 height 27
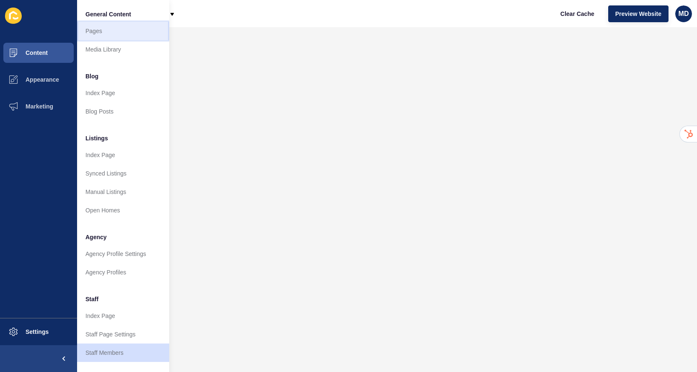
click at [91, 39] on link "Pages" at bounding box center [123, 31] width 92 height 18
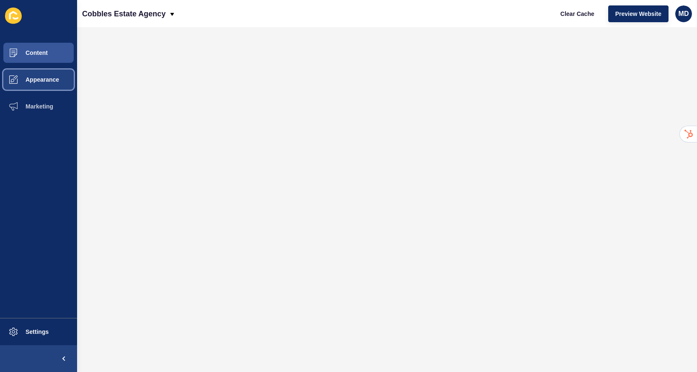
click at [52, 79] on span "Appearance" at bounding box center [29, 79] width 60 height 7
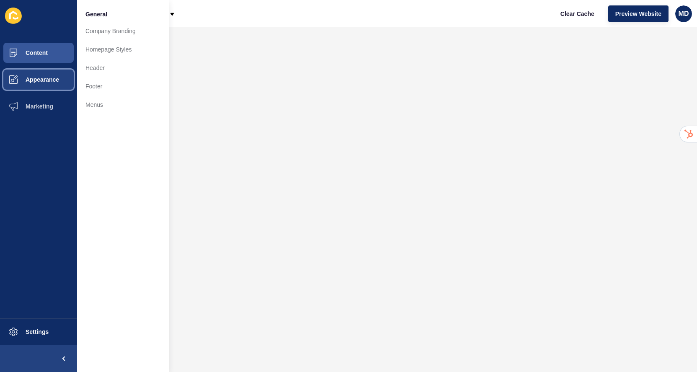
click at [52, 79] on span "Appearance" at bounding box center [29, 79] width 60 height 7
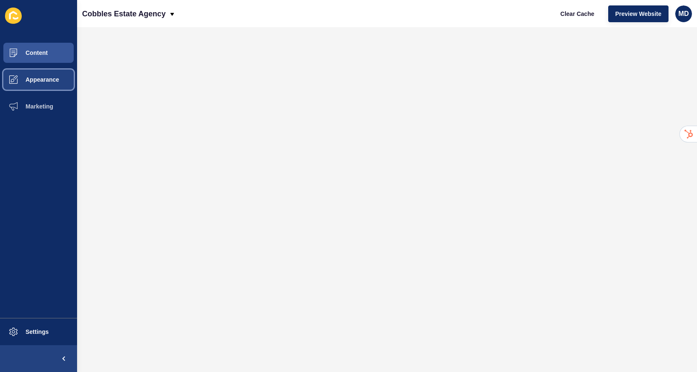
click at [53, 72] on button "Appearance" at bounding box center [38, 79] width 77 height 27
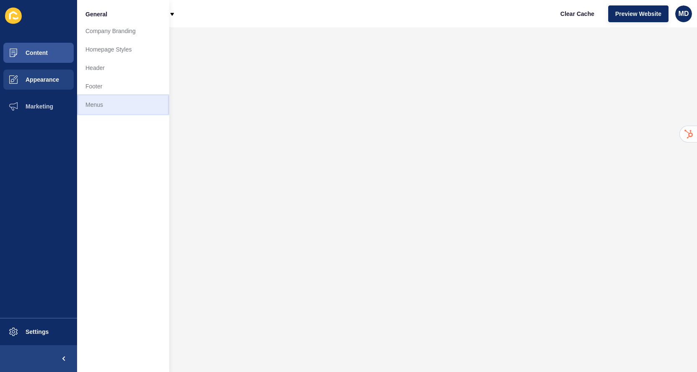
click at [120, 111] on link "Menus" at bounding box center [123, 104] width 92 height 18
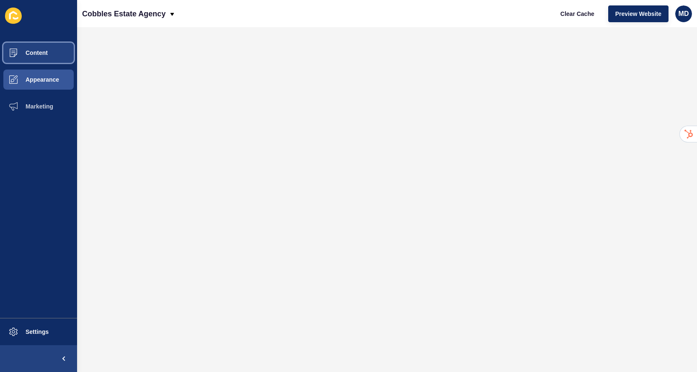
click at [41, 52] on span "Content" at bounding box center [23, 52] width 49 height 7
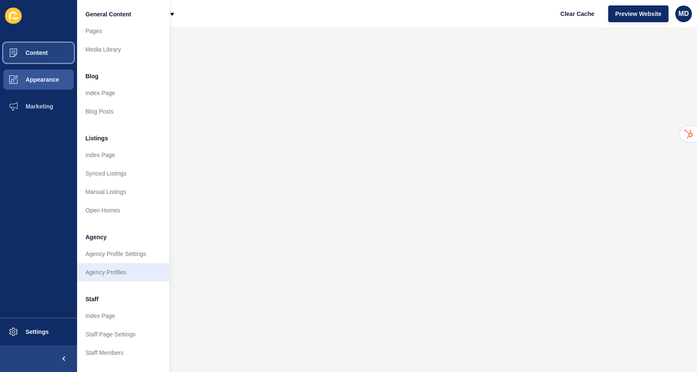
scroll to position [119, 0]
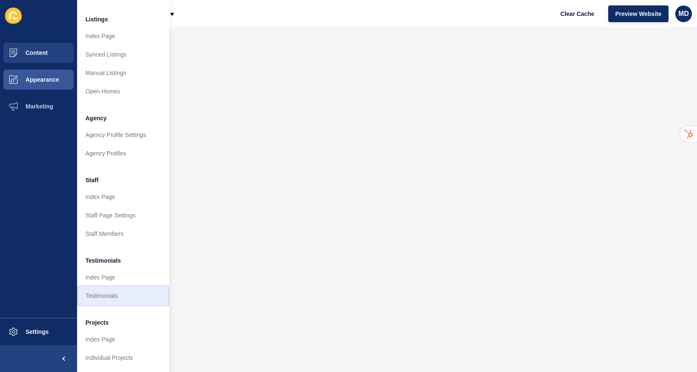
click at [108, 296] on link "Testimonials" at bounding box center [123, 295] width 92 height 18
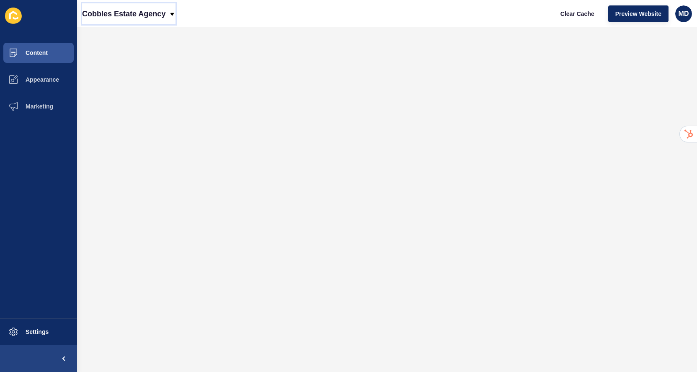
click at [113, 17] on p "Cobbles Estate Agency" at bounding box center [123, 13] width 83 height 21
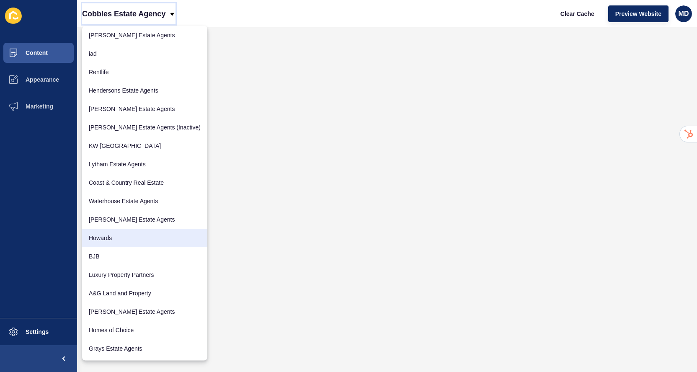
scroll to position [41, 0]
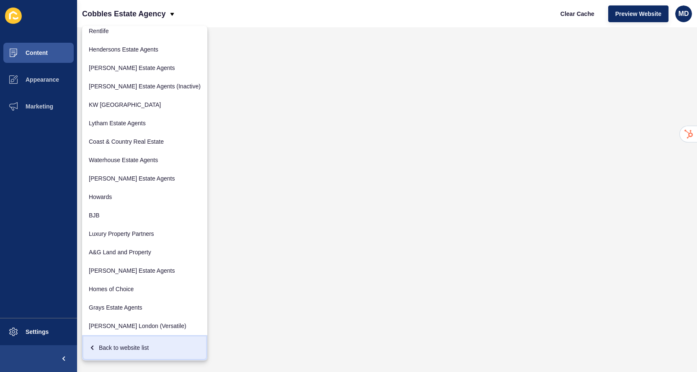
click at [122, 342] on div "Back to website list" at bounding box center [145, 347] width 112 height 15
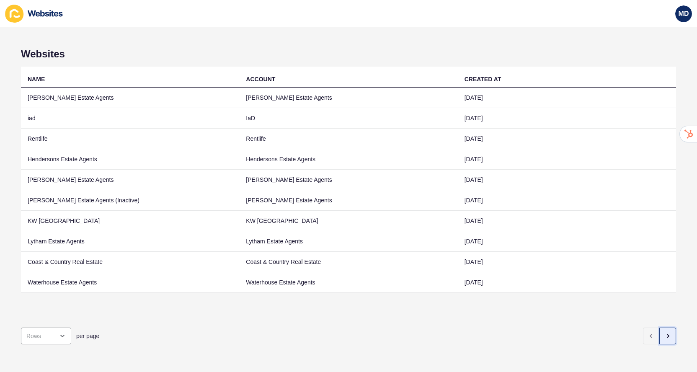
click at [669, 331] on button "button" at bounding box center [667, 335] width 17 height 17
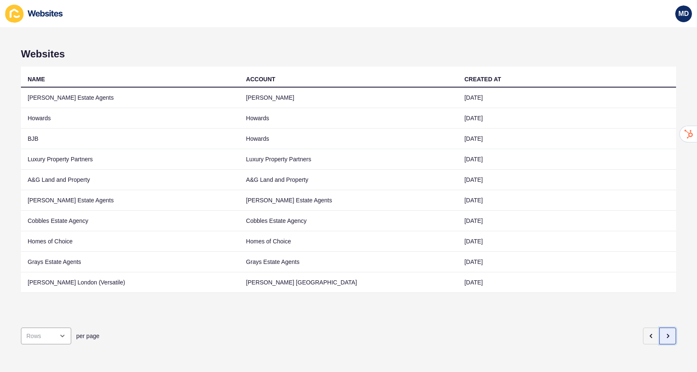
click at [669, 331] on button "button" at bounding box center [667, 335] width 17 height 17
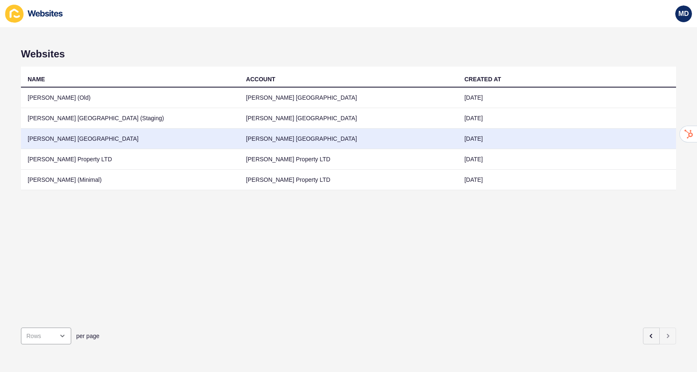
click at [225, 141] on td "[PERSON_NAME] [GEOGRAPHIC_DATA]" at bounding box center [130, 139] width 218 height 21
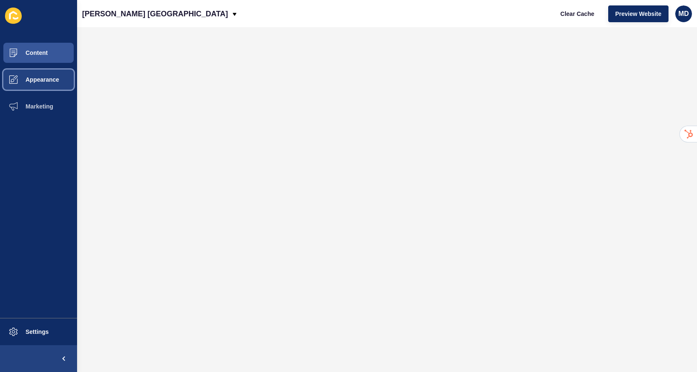
click at [10, 72] on span at bounding box center [13, 79] width 27 height 27
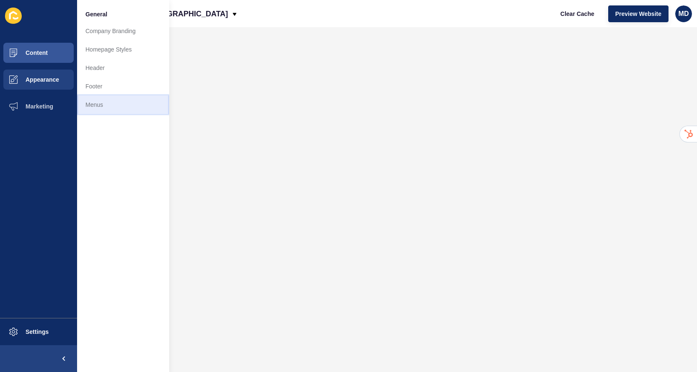
click at [114, 105] on link "Menus" at bounding box center [123, 104] width 92 height 18
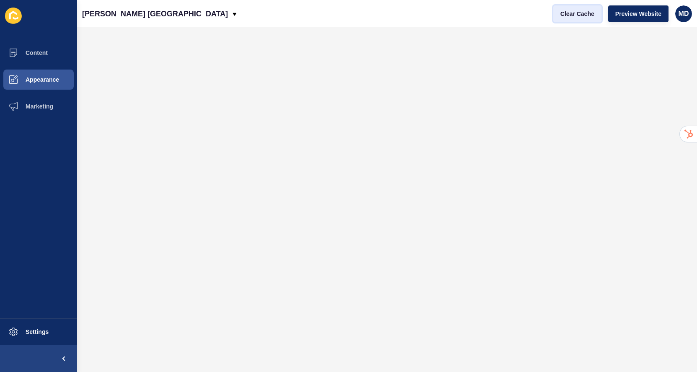
click at [567, 18] on button "Clear Cache" at bounding box center [577, 13] width 48 height 17
click at [610, 18] on button "Preview Website" at bounding box center [638, 13] width 60 height 17
click at [574, 19] on button "Clear Cache" at bounding box center [577, 13] width 48 height 17
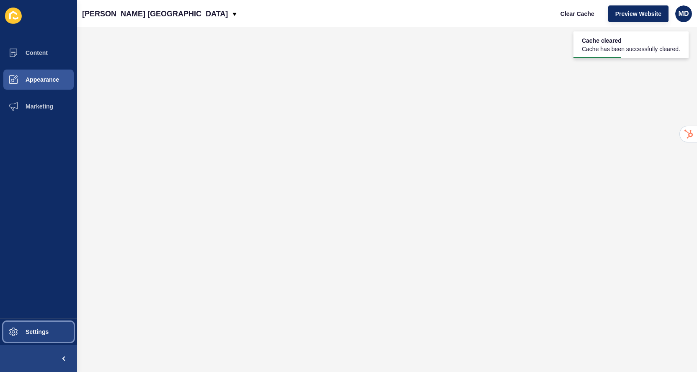
click at [28, 336] on button "Settings" at bounding box center [38, 331] width 77 height 27
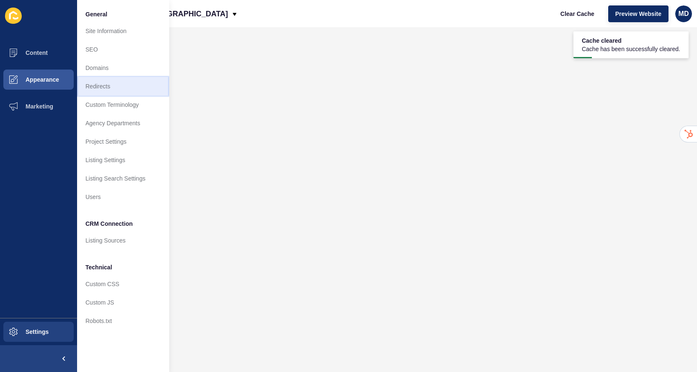
click at [113, 90] on link "Redirects" at bounding box center [123, 86] width 92 height 18
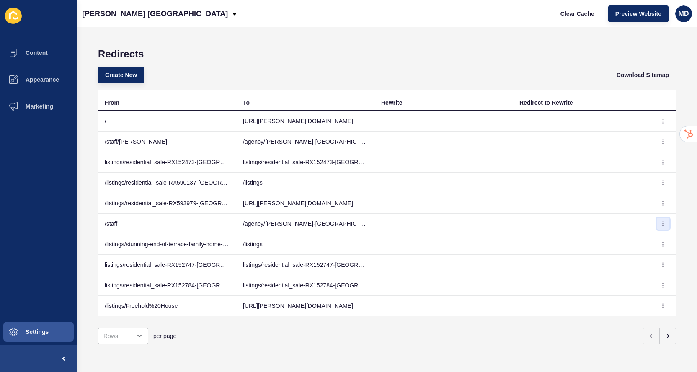
click at [665, 224] on icon "button" at bounding box center [662, 223] width 5 height 5
click at [639, 255] on link "Delete" at bounding box center [639, 259] width 59 height 18
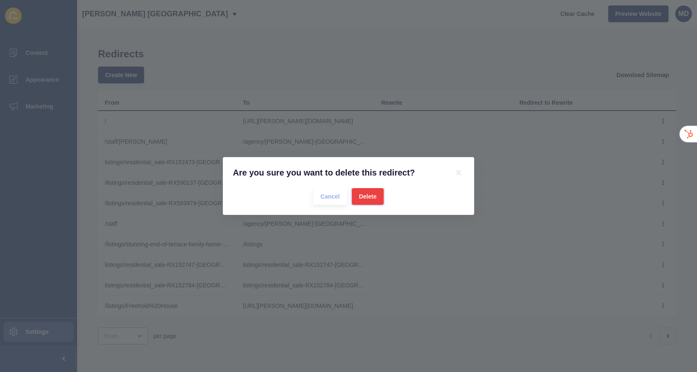
click at [371, 195] on span "Delete" at bounding box center [368, 196] width 18 height 8
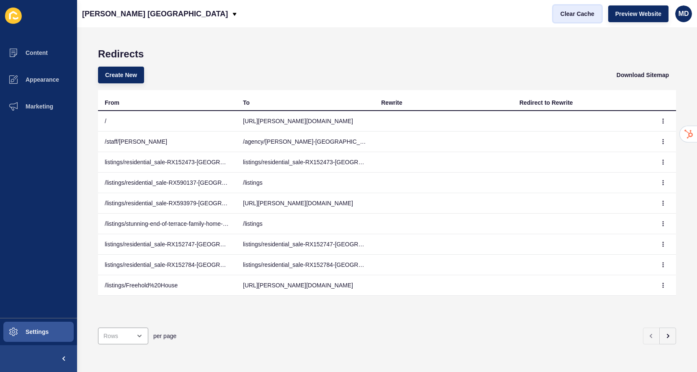
click at [584, 19] on button "Clear Cache" at bounding box center [577, 13] width 48 height 17
click at [667, 340] on button "button" at bounding box center [667, 335] width 17 height 17
click at [664, 340] on button "button" at bounding box center [667, 335] width 17 height 17
click at [122, 329] on div "open menu" at bounding box center [123, 335] width 50 height 17
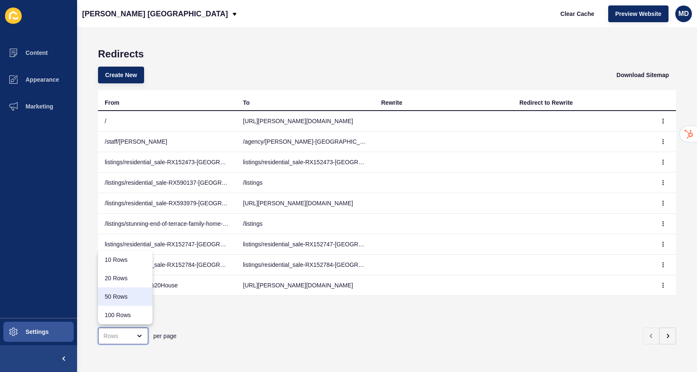
click at [130, 286] on div "20 Rows" at bounding box center [125, 278] width 54 height 18
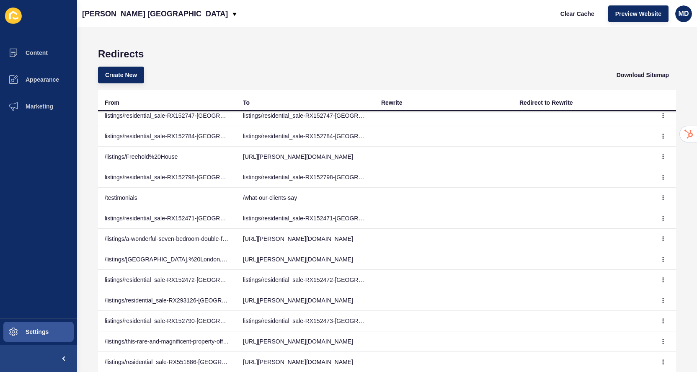
scroll to position [72, 0]
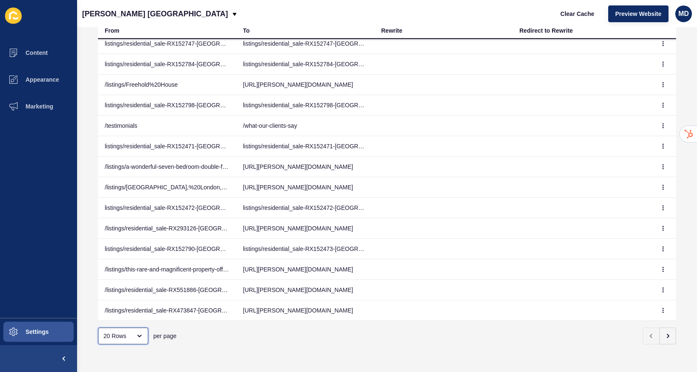
click at [128, 340] on div "20 Rows" at bounding box center [123, 335] width 50 height 17
click at [118, 312] on div "100 Rows" at bounding box center [125, 315] width 41 height 8
type input "100 Rows"
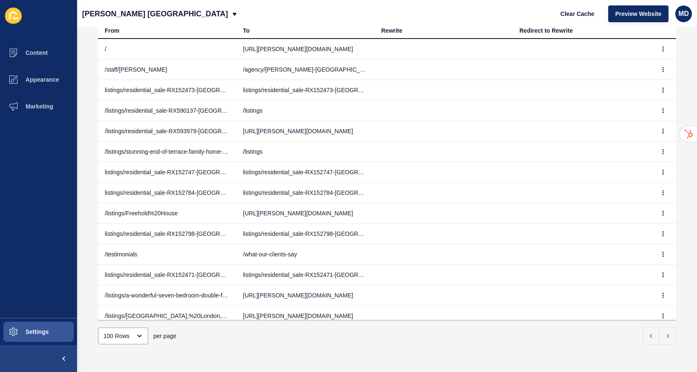
scroll to position [0, 0]
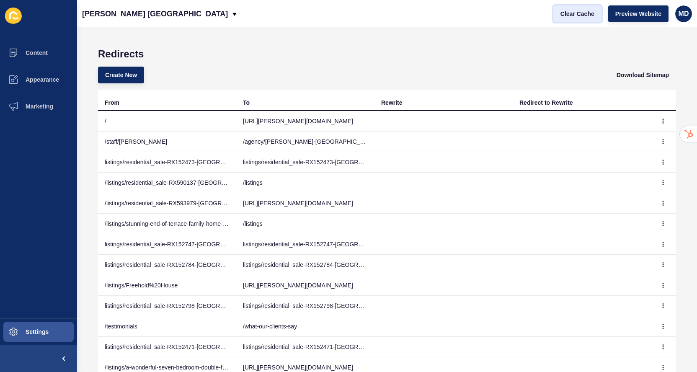
click at [582, 15] on span "Clear Cache" at bounding box center [577, 14] width 34 height 8
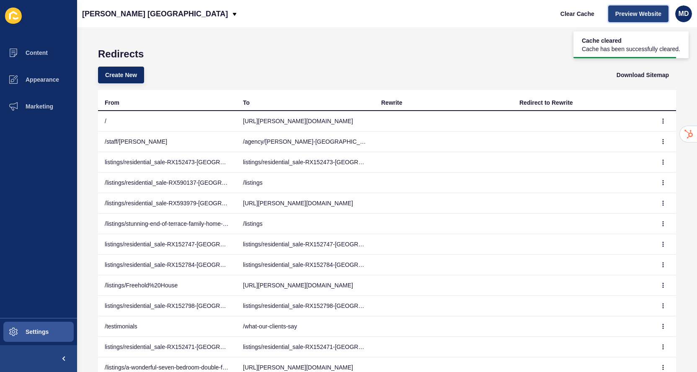
click at [627, 16] on span "Preview Website" at bounding box center [638, 14] width 46 height 8
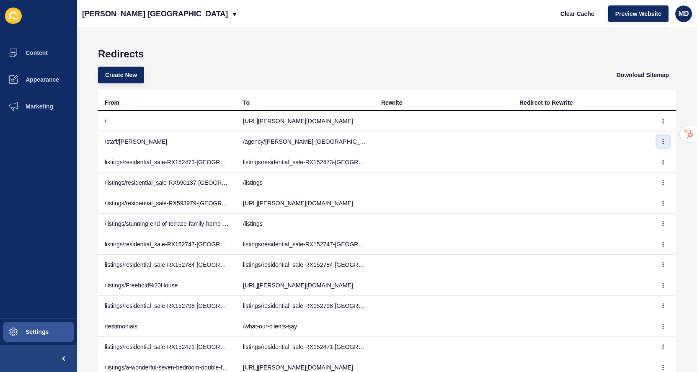
click at [662, 139] on icon "button" at bounding box center [662, 141] width 5 height 5
click at [646, 175] on link "Delete" at bounding box center [639, 176] width 59 height 18
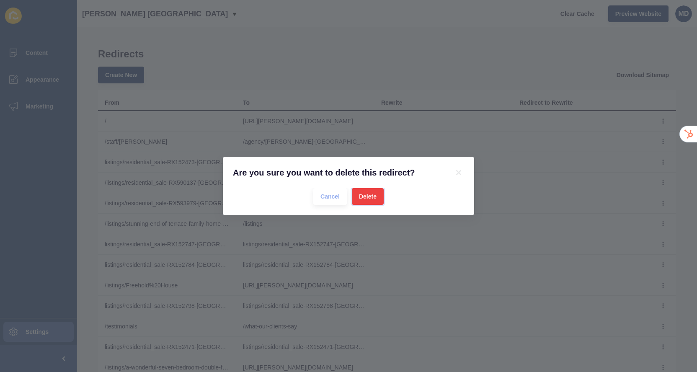
click at [380, 195] on button "Delete" at bounding box center [368, 196] width 32 height 17
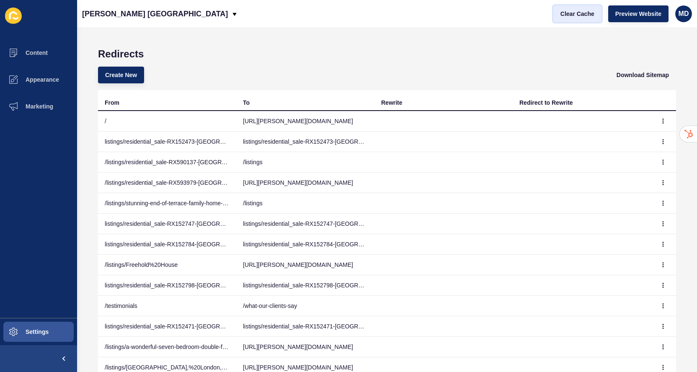
click at [575, 18] on span "Clear Cache" at bounding box center [577, 14] width 34 height 8
click at [33, 87] on button "Appearance" at bounding box center [38, 79] width 77 height 27
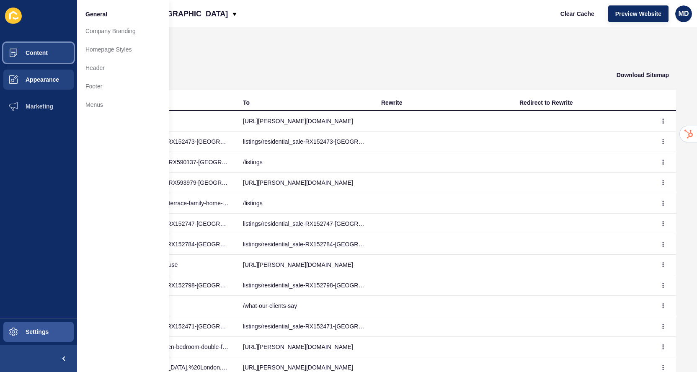
click at [60, 49] on button "Content" at bounding box center [38, 52] width 77 height 27
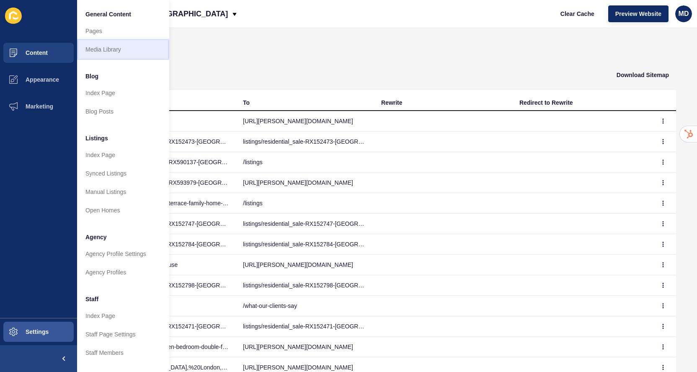
click at [98, 49] on link "Media Library" at bounding box center [123, 49] width 92 height 18
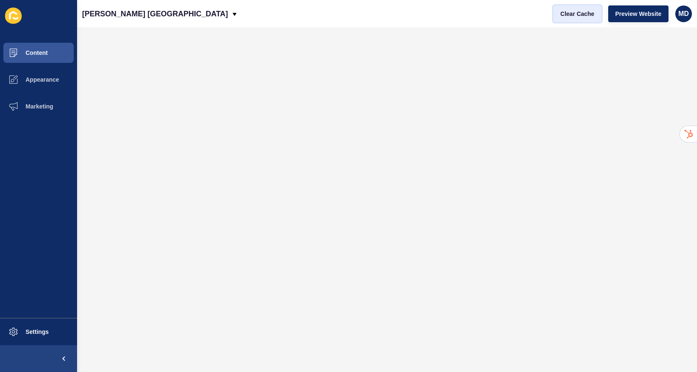
click at [573, 14] on span "Clear Cache" at bounding box center [577, 14] width 34 height 8
click at [629, 4] on div "Clear Cache Preview Website MD" at bounding box center [622, 13] width 145 height 23
click at [629, 8] on button "Preview Website" at bounding box center [638, 13] width 60 height 17
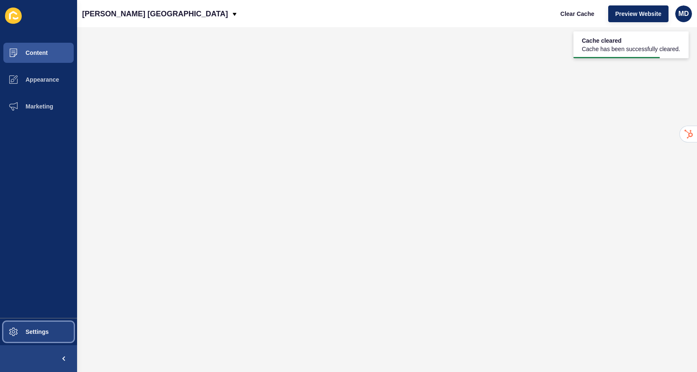
click at [21, 342] on span at bounding box center [13, 331] width 27 height 27
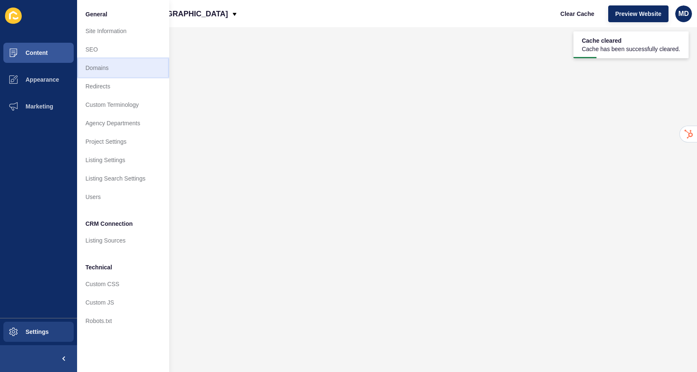
click at [135, 73] on link "Domains" at bounding box center [123, 68] width 92 height 18
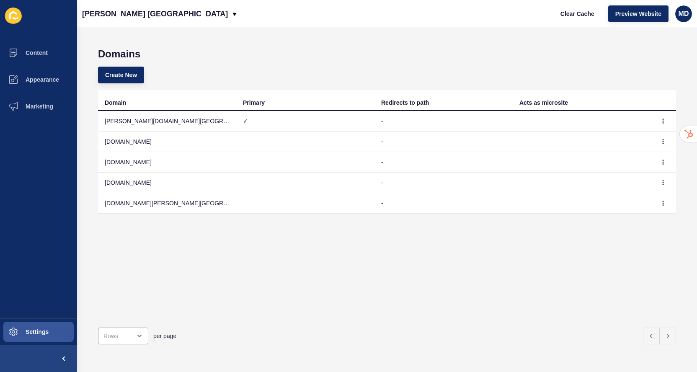
click at [173, 184] on td "ed73ab12-860b-4546-8a61-e307ec8972a7.sites.eu.siteloft.com" at bounding box center [167, 183] width 138 height 21
click at [666, 183] on button "button" at bounding box center [663, 183] width 13 height 12
click at [644, 204] on link "Edit" at bounding box center [639, 199] width 59 height 18
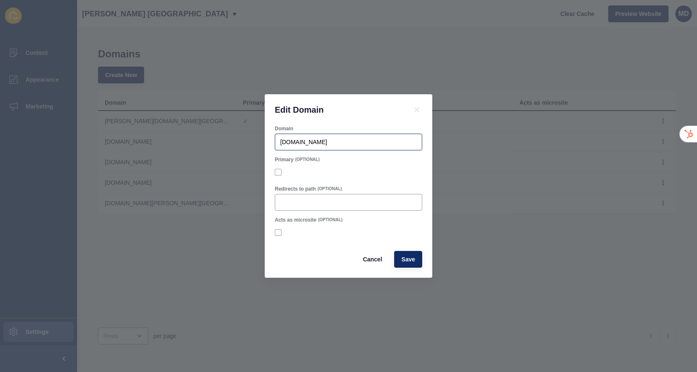
click at [332, 147] on div "ed73ab12-860b-4546-8a61-e307ec8972a7.sites.eu.siteloft.com" at bounding box center [348, 142] width 147 height 17
click at [374, 251] on button "Cancel" at bounding box center [371, 259] width 33 height 17
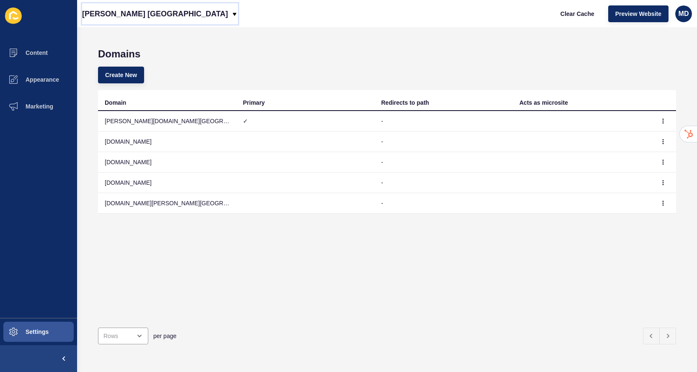
click at [121, 12] on p "[PERSON_NAME] [GEOGRAPHIC_DATA]" at bounding box center [155, 13] width 146 height 21
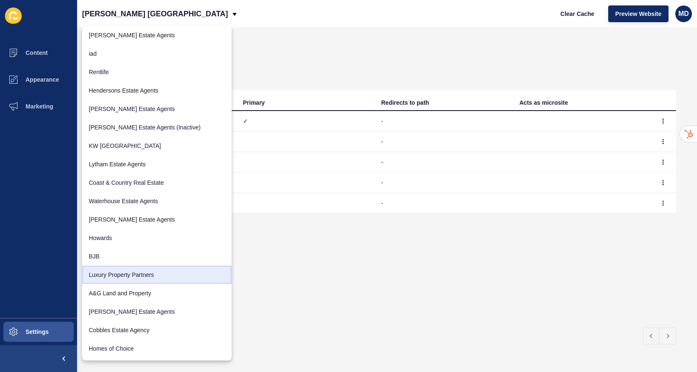
click at [131, 272] on link "Luxury Property Partners" at bounding box center [156, 274] width 149 height 18
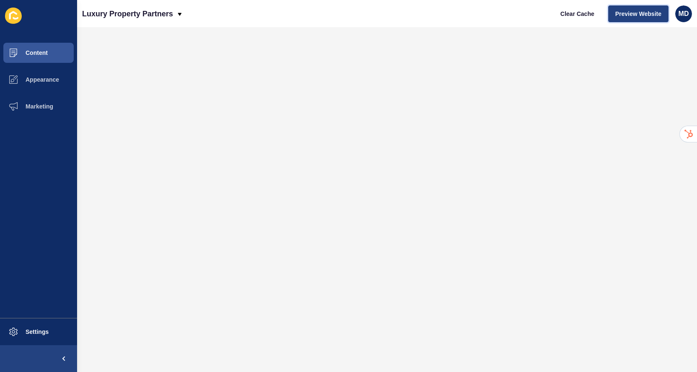
click at [623, 15] on span "Preview Website" at bounding box center [638, 14] width 46 height 8
click at [35, 95] on button "Marketing" at bounding box center [38, 106] width 77 height 27
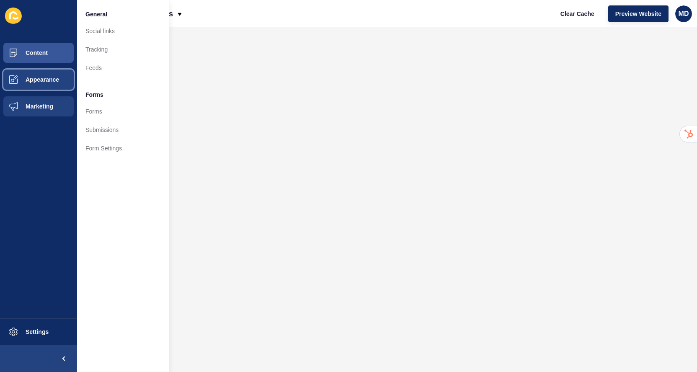
click at [31, 82] on span "Appearance" at bounding box center [29, 79] width 60 height 7
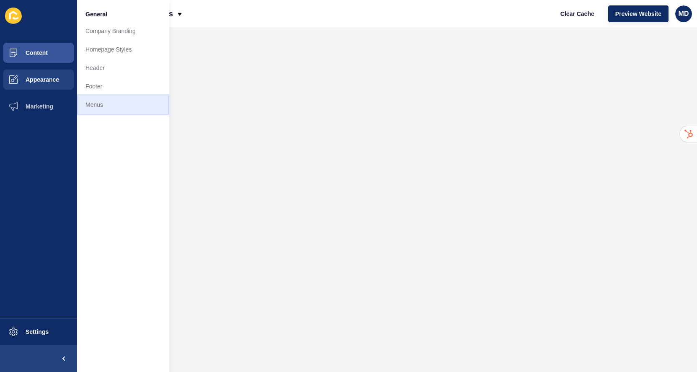
click at [104, 103] on link "Menus" at bounding box center [123, 104] width 92 height 18
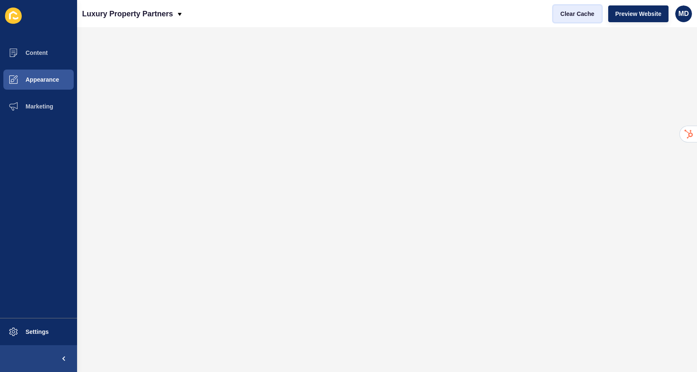
click at [577, 17] on span "Clear Cache" at bounding box center [577, 14] width 34 height 8
click at [562, 12] on span "Clear Cache" at bounding box center [577, 14] width 34 height 8
